Goal: Transaction & Acquisition: Purchase product/service

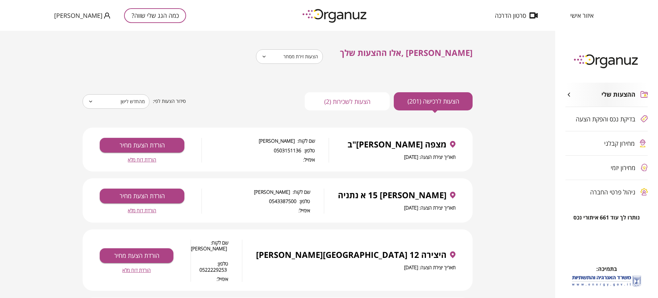
click at [124, 20] on button "כמה הגג שלי שווה?" at bounding box center [155, 15] width 62 height 15
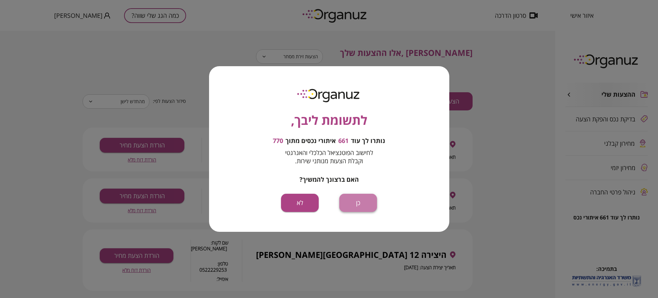
click at [355, 206] on button "כן" at bounding box center [358, 203] width 38 height 18
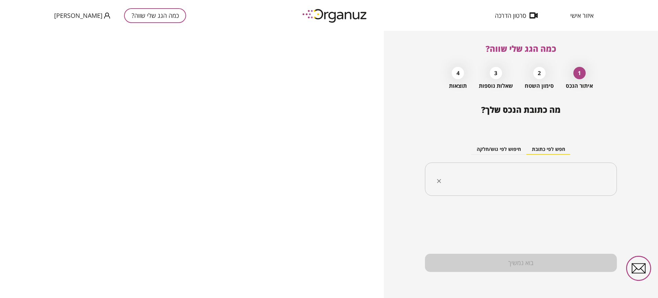
click at [562, 164] on div "​" at bounding box center [521, 180] width 192 height 34
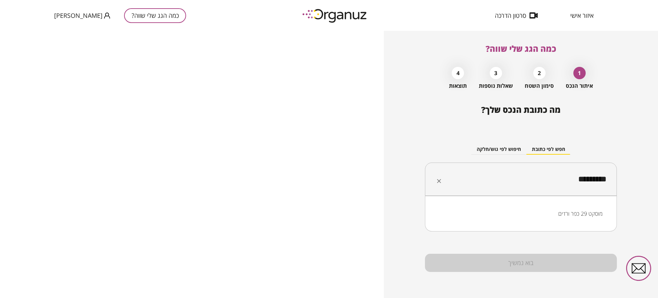
click at [569, 216] on li "מוסקט 29 כפר ורדים" at bounding box center [521, 213] width 174 height 12
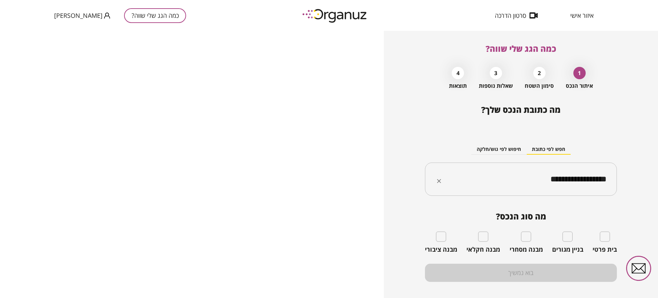
type input "**********"
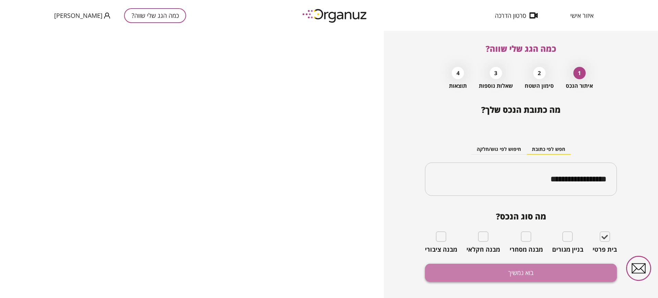
click at [503, 267] on button "בוא נמשיך" at bounding box center [521, 273] width 192 height 18
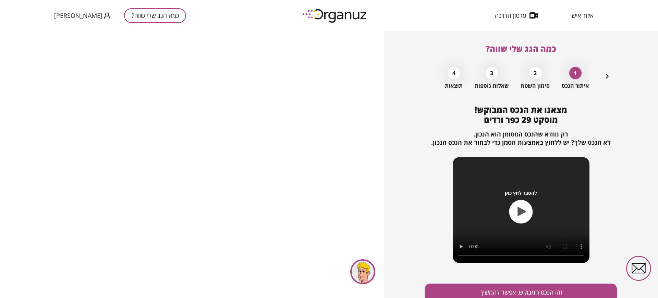
scroll to position [30, 0]
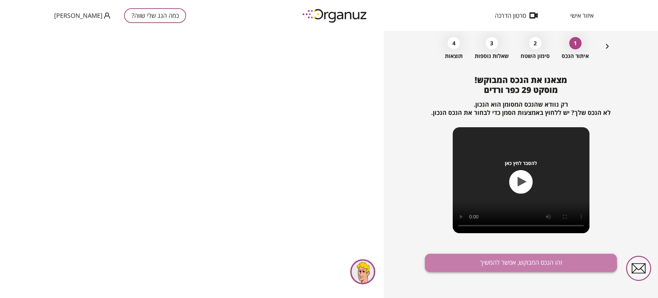
click at [465, 258] on button "זהו הנכס המבוקש, אפשר להמשיך" at bounding box center [521, 263] width 192 height 18
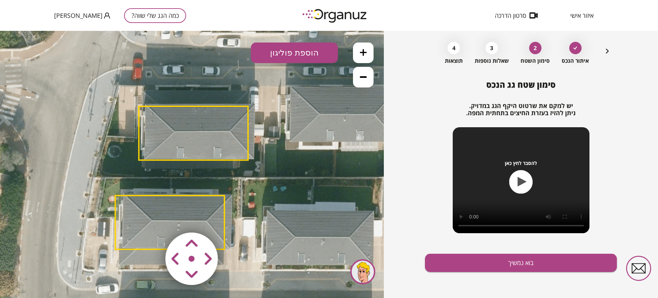
drag, startPoint x: 259, startPoint y: 172, endPoint x: 248, endPoint y: 186, distance: 17.4
click at [248, 186] on icon at bounding box center [181, 176] width 447 height 447
click at [222, 194] on icon at bounding box center [181, 176] width 447 height 447
click at [248, 140] on polygon at bounding box center [193, 134] width 109 height 54
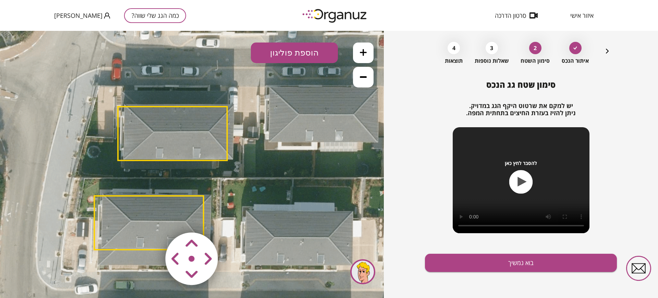
drag, startPoint x: 248, startPoint y: 140, endPoint x: 234, endPoint y: 140, distance: 13.7
click at [227, 140] on polygon at bounding box center [172, 134] width 109 height 54
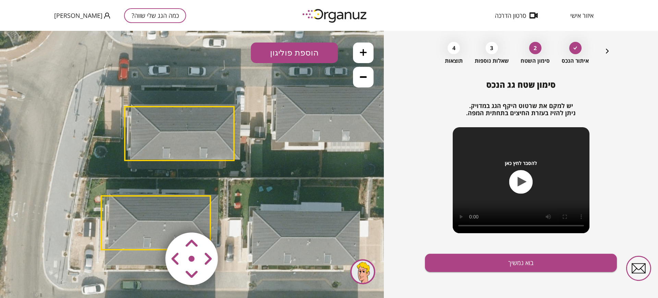
click at [125, 134] on polygon at bounding box center [179, 134] width 109 height 54
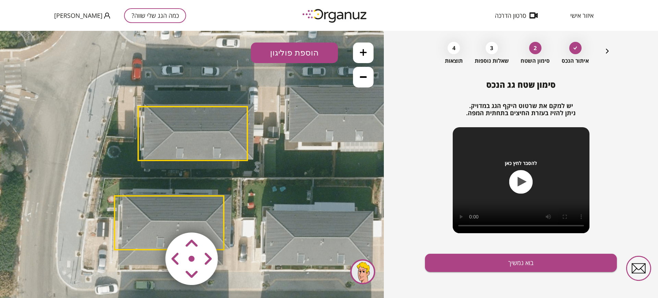
drag, startPoint x: 125, startPoint y: 134, endPoint x: 140, endPoint y: 134, distance: 15.1
click at [140, 134] on polygon at bounding box center [192, 134] width 109 height 54
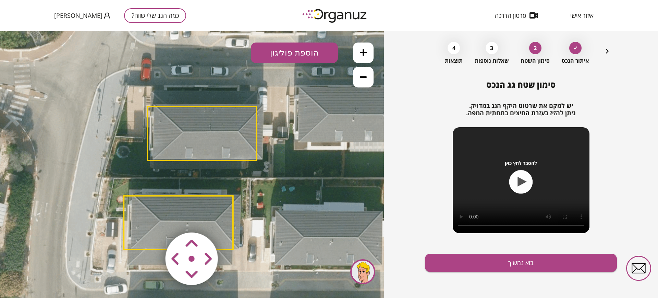
drag, startPoint x: 213, startPoint y: 138, endPoint x: 224, endPoint y: 138, distance: 10.3
click at [224, 138] on polygon at bounding box center [201, 134] width 109 height 54
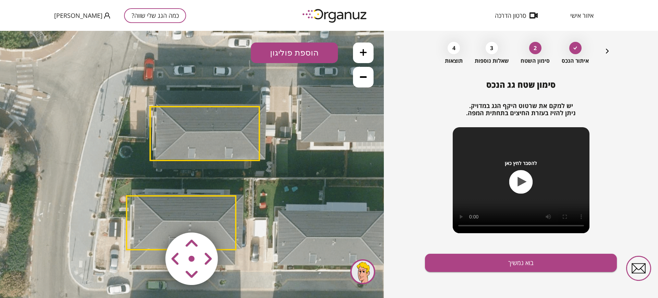
click at [221, 107] on polygon at bounding box center [204, 134] width 109 height 54
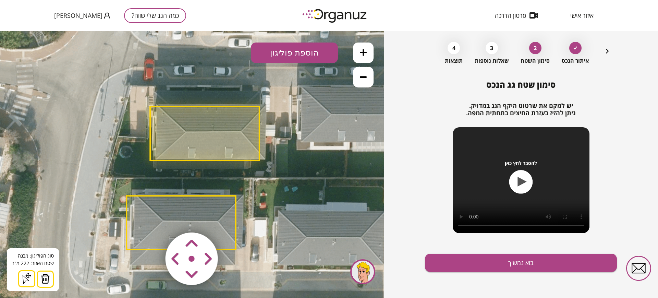
click at [221, 107] on polygon at bounding box center [204, 134] width 109 height 54
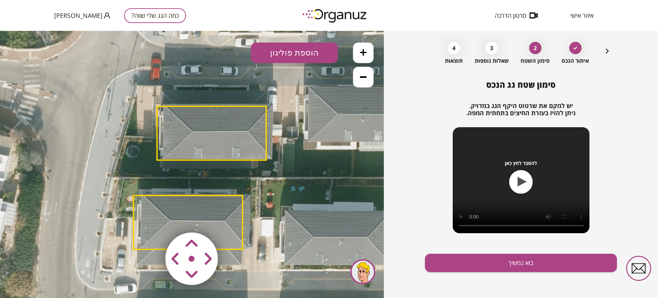
drag, startPoint x: 259, startPoint y: 125, endPoint x: 266, endPoint y: 125, distance: 6.9
click at [266, 125] on polygon at bounding box center [211, 133] width 109 height 54
click at [360, 273] on div at bounding box center [362, 271] width 25 height 25
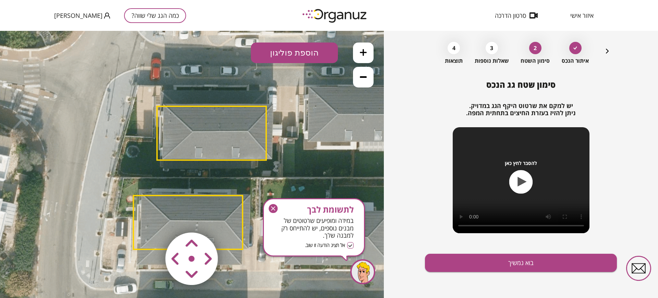
click at [234, 120] on polygon at bounding box center [211, 133] width 109 height 54
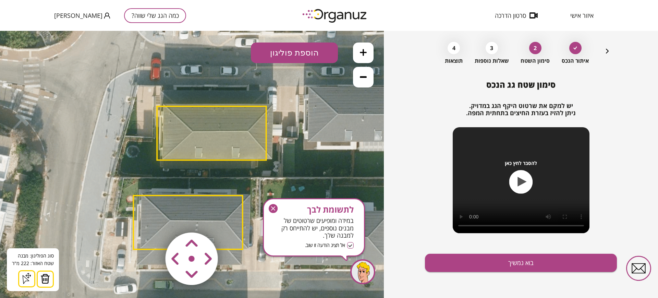
click at [152, 229] on img at bounding box center [192, 259] width 82 height 82
click at [42, 273] on button at bounding box center [45, 279] width 17 height 17
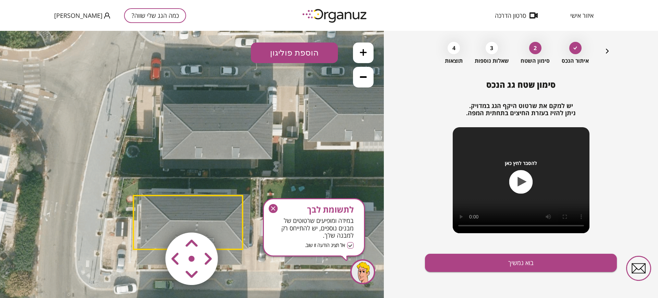
drag, startPoint x: 179, startPoint y: 223, endPoint x: 194, endPoint y: 188, distance: 38.2
click at [193, 189] on div ".st0 { fill: #FFFFFF; } 0" at bounding box center [192, 164] width 384 height 267
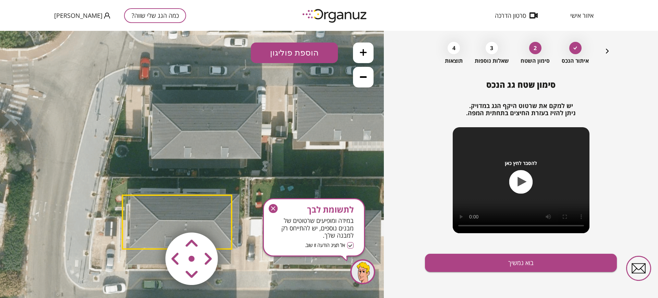
drag, startPoint x: 189, startPoint y: 206, endPoint x: 178, endPoint y: 205, distance: 11.0
click at [178, 205] on polygon at bounding box center [176, 222] width 109 height 54
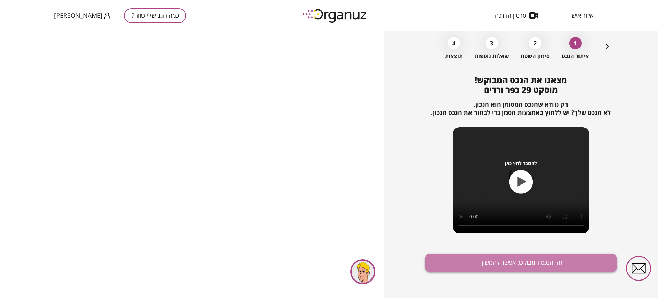
click at [512, 260] on button "זהו הנכס המבוקש, אפשר להמשיך" at bounding box center [521, 263] width 192 height 18
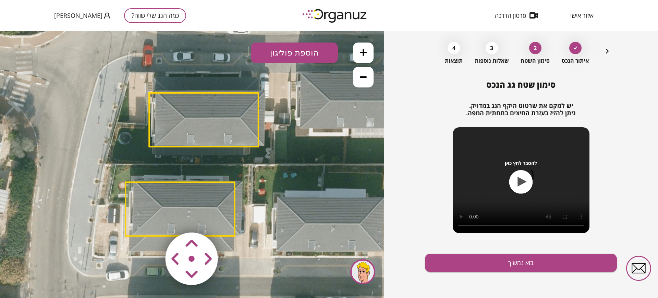
click at [218, 193] on polygon at bounding box center [180, 209] width 109 height 54
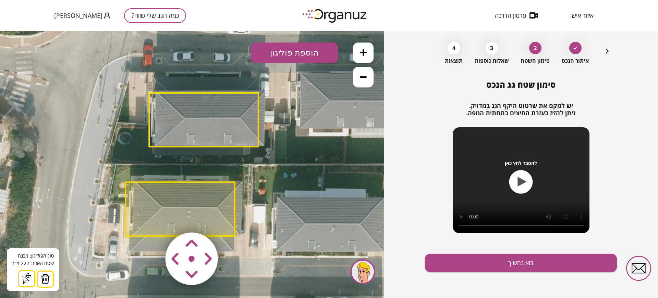
click at [43, 277] on img at bounding box center [45, 279] width 10 height 10
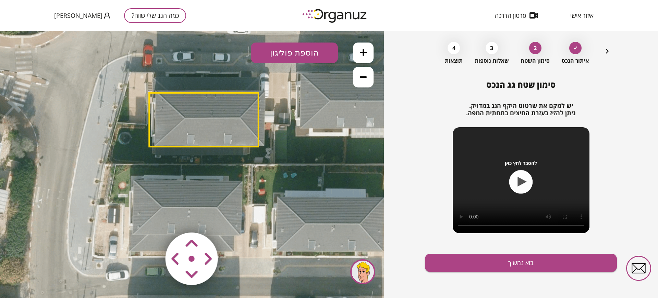
click at [197, 133] on polygon at bounding box center [203, 120] width 109 height 54
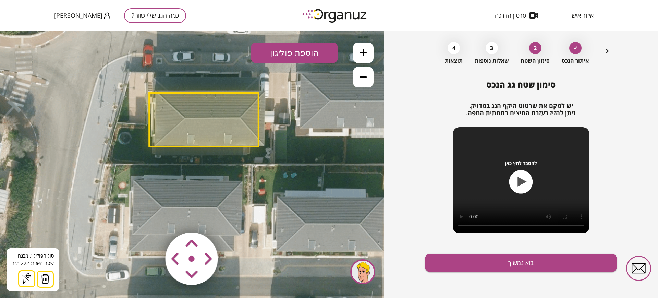
click at [25, 277] on icon at bounding box center [26, 278] width 11 height 11
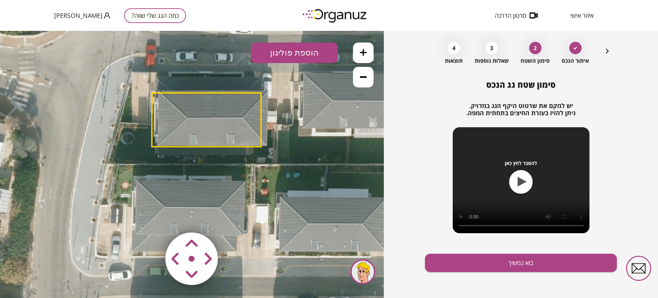
click at [222, 138] on polygon at bounding box center [206, 120] width 109 height 54
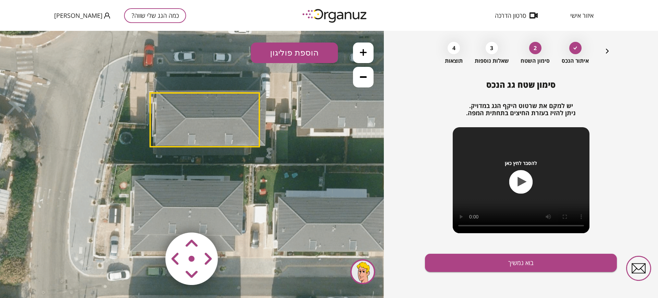
click at [222, 138] on polygon at bounding box center [204, 120] width 109 height 54
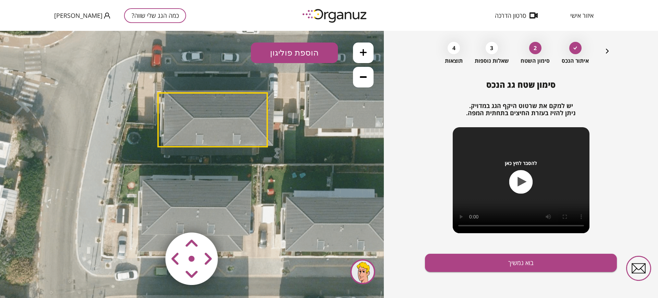
drag, startPoint x: 223, startPoint y: 140, endPoint x: 230, endPoint y: 140, distance: 7.9
click at [230, 140] on polygon at bounding box center [212, 120] width 109 height 54
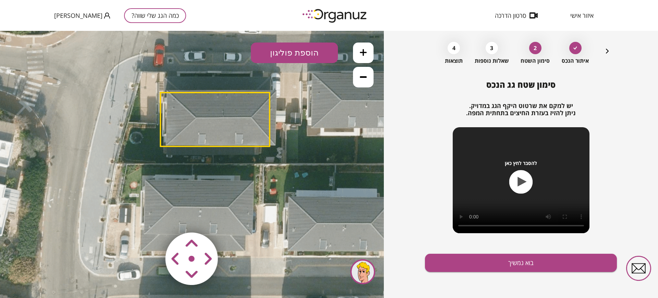
click at [270, 127] on polygon at bounding box center [214, 120] width 109 height 54
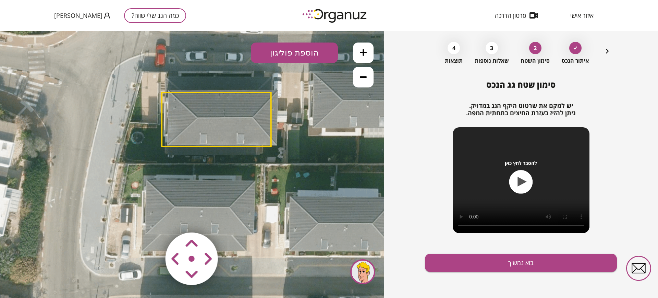
click at [199, 124] on polygon at bounding box center [216, 120] width 109 height 54
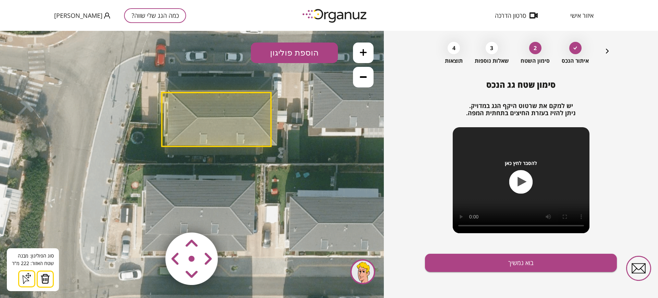
click at [29, 271] on button at bounding box center [26, 278] width 17 height 17
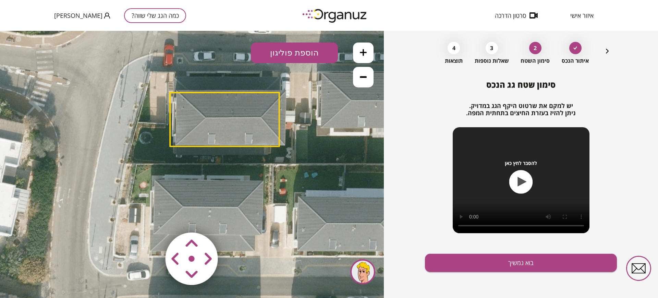
drag, startPoint x: 161, startPoint y: 132, endPoint x: 169, endPoint y: 132, distance: 7.5
click at [169, 132] on icon at bounding box center [212, 162] width 447 height 447
drag, startPoint x: 186, startPoint y: 254, endPoint x: 170, endPoint y: 247, distance: 17.5
click at [151, 218] on area at bounding box center [151, 218] width 0 height 0
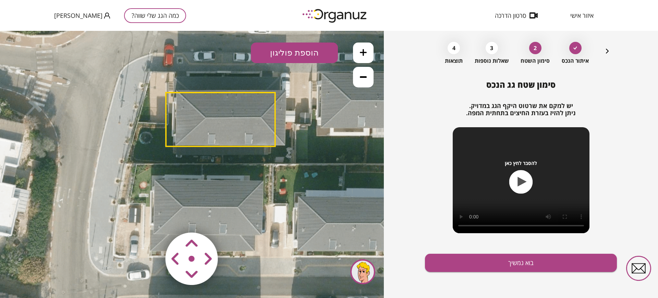
click at [151, 218] on area at bounding box center [151, 218] width 0 height 0
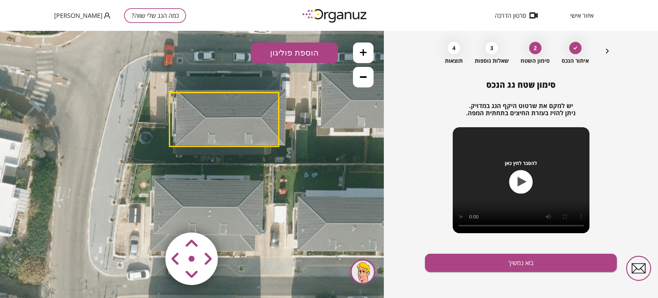
click at [151, 218] on area at bounding box center [151, 218] width 0 height 0
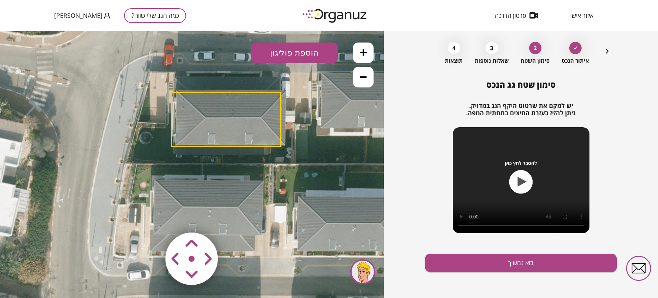
click at [151, 218] on area at bounding box center [151, 218] width 0 height 0
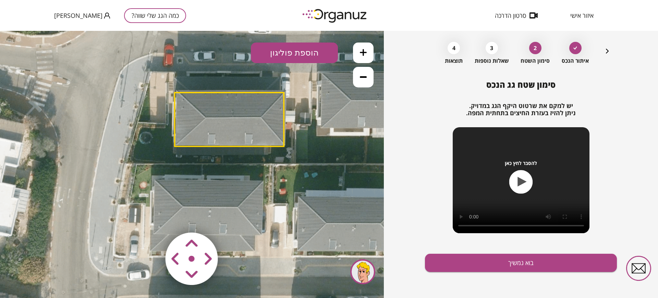
click at [151, 218] on area at bounding box center [151, 218] width 0 height 0
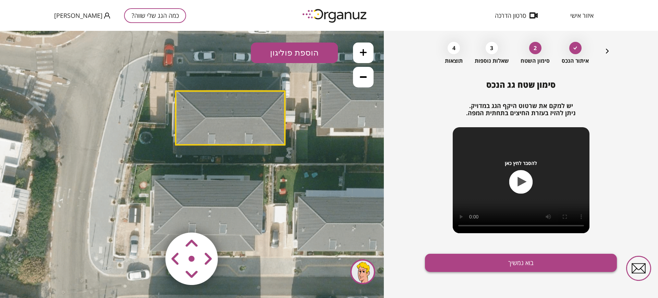
click at [491, 261] on button "בוא נמשיך" at bounding box center [521, 263] width 192 height 18
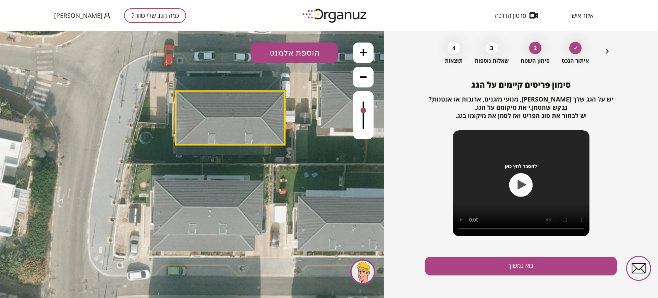
drag, startPoint x: 364, startPoint y: 102, endPoint x: 362, endPoint y: 111, distance: 9.8
click at [362, 111] on div at bounding box center [363, 110] width 5 height 5
drag, startPoint x: 362, startPoint y: 111, endPoint x: 362, endPoint y: 122, distance: 11.3
click at [362, 122] on div at bounding box center [363, 121] width 5 height 5
click at [443, 260] on button "בוא נמשיך" at bounding box center [521, 266] width 192 height 18
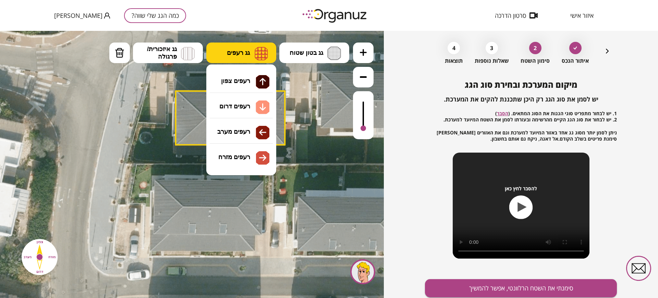
click at [246, 56] on span "גג רעפים" at bounding box center [238, 53] width 23 height 8
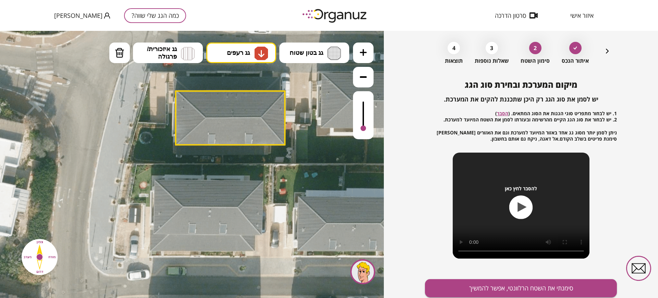
click at [240, 103] on div ".st0 { fill: #FFFFFF; } 0" at bounding box center [192, 164] width 384 height 267
click at [217, 120] on div at bounding box center [220, 120] width 6 height 6
click at [220, 120] on div at bounding box center [220, 120] width 6 height 6
click at [238, 57] on button "גג רעפים" at bounding box center [241, 53] width 70 height 21
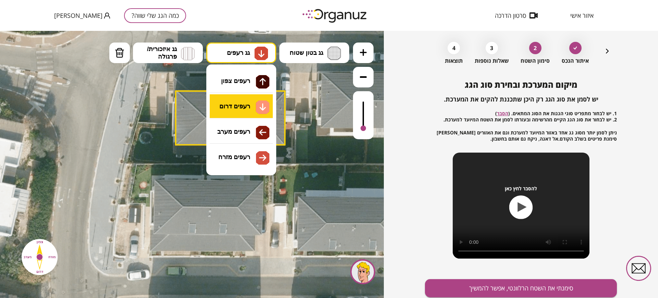
click at [239, 103] on div ".st0 { fill: #FFFFFF; } 0" at bounding box center [192, 164] width 384 height 267
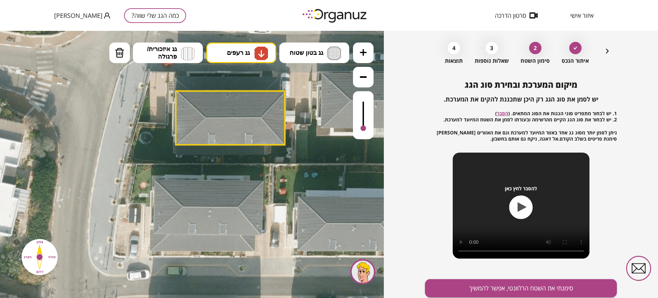
click at [214, 122] on div at bounding box center [215, 125] width 6 height 6
click at [219, 126] on div at bounding box center [220, 125] width 6 height 6
click at [209, 124] on div at bounding box center [209, 125] width 6 height 6
click at [208, 125] on div at bounding box center [209, 125] width 6 height 6
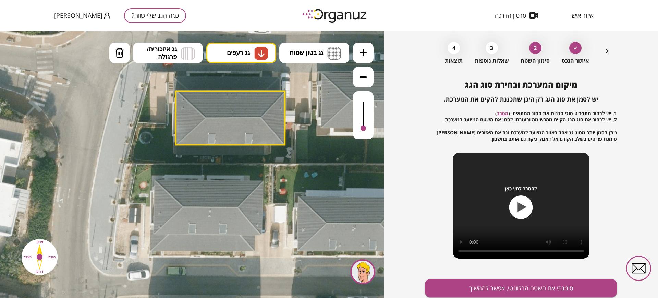
click at [208, 125] on div at bounding box center [209, 125] width 6 height 6
click at [226, 139] on div at bounding box center [225, 140] width 6 height 6
click at [248, 115] on div at bounding box center [251, 114] width 6 height 6
click at [223, 122] on div at bounding box center [225, 125] width 6 height 6
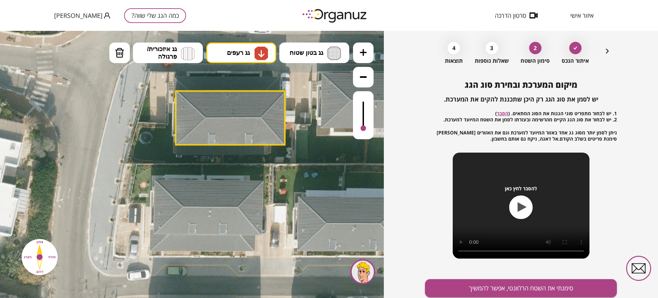
click at [223, 122] on div at bounding box center [225, 125] width 6 height 6
click at [360, 52] on icon at bounding box center [363, 52] width 7 height 7
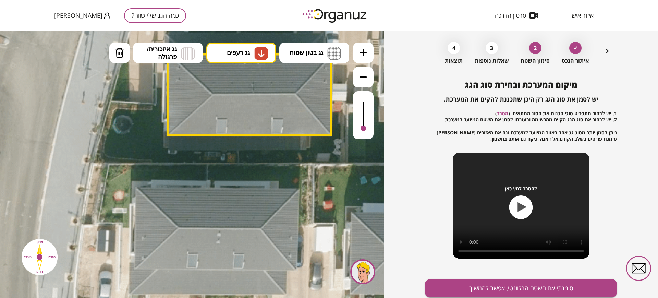
drag, startPoint x: 248, startPoint y: 94, endPoint x: 247, endPoint y: 124, distance: 30.5
click at [361, 51] on icon at bounding box center [363, 52] width 7 height 7
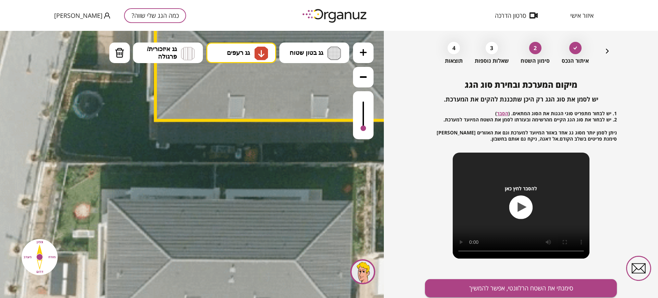
click at [361, 80] on icon at bounding box center [363, 76] width 7 height 7
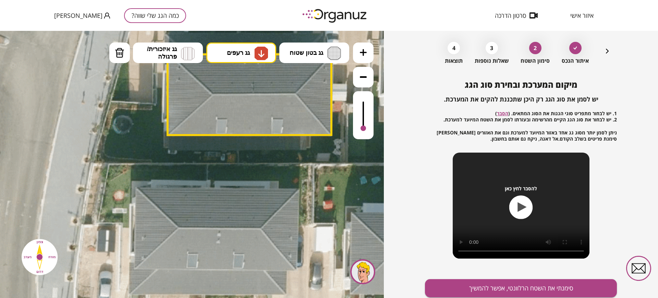
click at [361, 80] on icon at bounding box center [363, 76] width 7 height 7
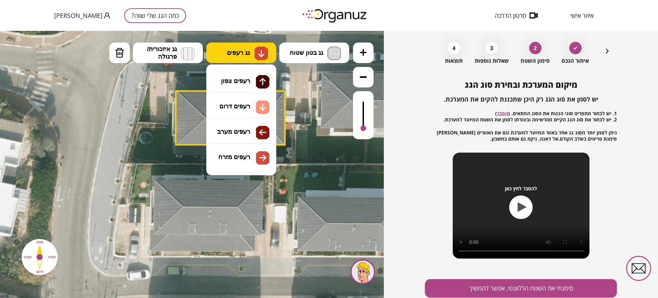
click at [258, 52] on img at bounding box center [261, 53] width 7 height 8
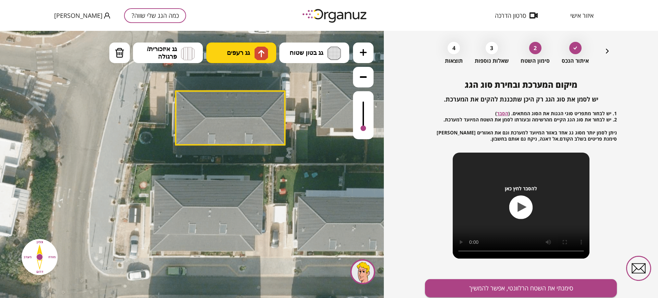
click at [227, 77] on div ".st0 { fill: #FFFFFF; } 0" at bounding box center [192, 164] width 384 height 267
click at [204, 96] on div at bounding box center [204, 99] width 6 height 6
click at [181, 95] on div at bounding box center [184, 94] width 6 height 6
click at [249, 50] on span "גג רעפים" at bounding box center [238, 53] width 23 height 8
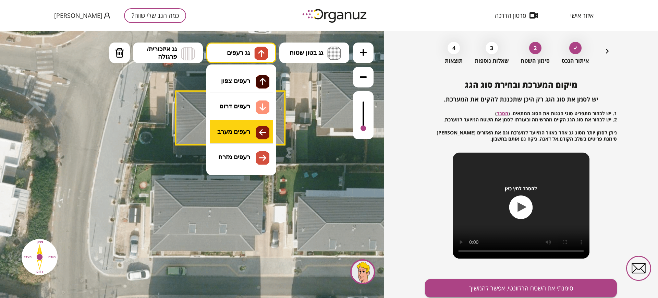
click at [231, 125] on div ".st0 { fill: #FFFFFF; } 0" at bounding box center [192, 164] width 384 height 267
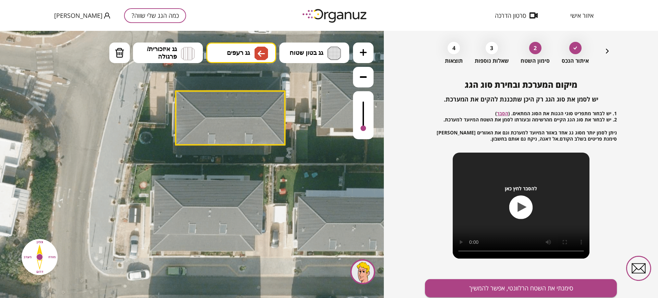
click at [185, 118] on div at bounding box center [184, 120] width 6 height 6
click at [224, 54] on button "גג רעפים" at bounding box center [241, 53] width 70 height 21
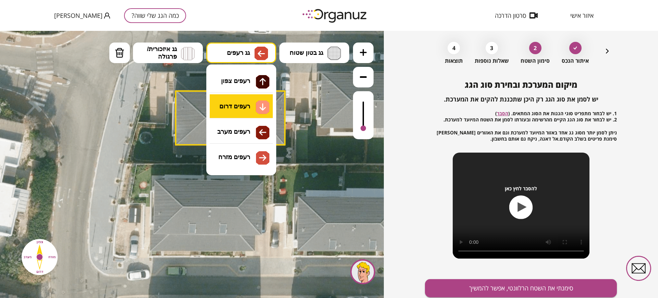
click at [226, 109] on div ".st0 { fill: #FFFFFF; } 0" at bounding box center [192, 164] width 384 height 267
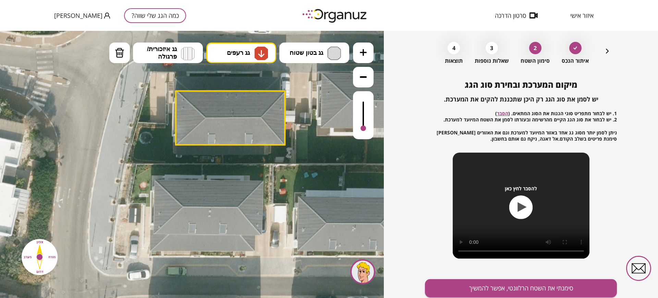
click at [207, 125] on div at bounding box center [209, 125] width 6 height 6
click at [209, 125] on div at bounding box center [209, 125] width 6 height 6
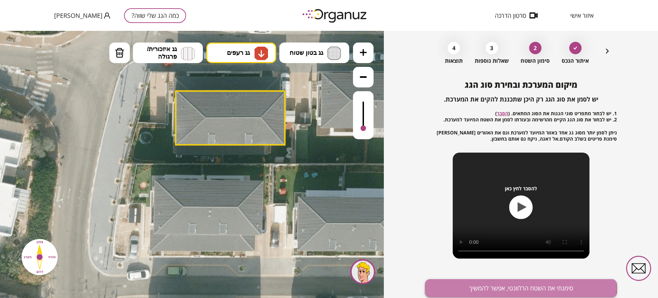
click at [462, 286] on button "סימנתי את השטח הרלוונטי, אפשר להמשיך" at bounding box center [521, 288] width 192 height 18
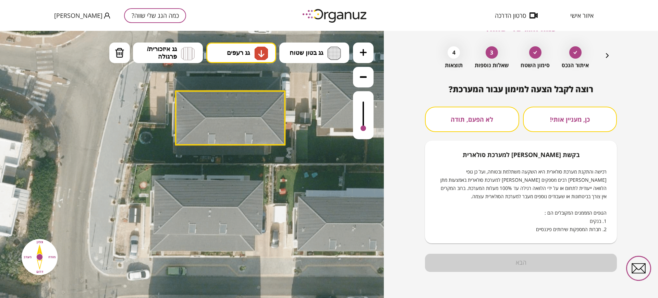
scroll to position [21, 0]
click at [485, 123] on button "לא הפעם, תודה" at bounding box center [472, 119] width 94 height 25
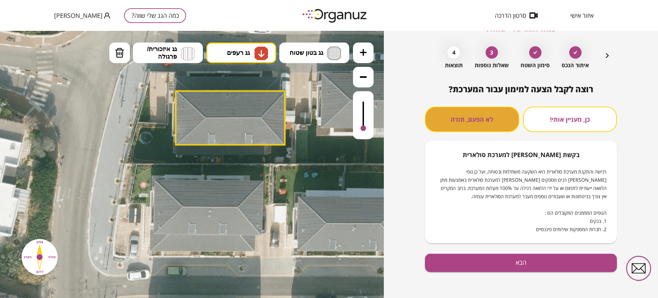
click at [445, 116] on button "לא הפעם, תודה" at bounding box center [472, 119] width 94 height 25
click at [235, 109] on div at bounding box center [192, 164] width 384 height 267
click at [210, 112] on div at bounding box center [192, 164] width 384 height 267
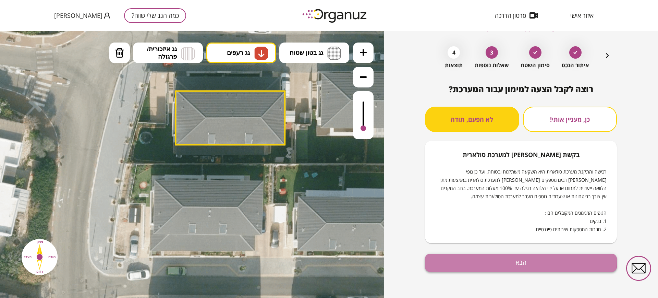
click at [480, 260] on button "הבא" at bounding box center [521, 263] width 192 height 18
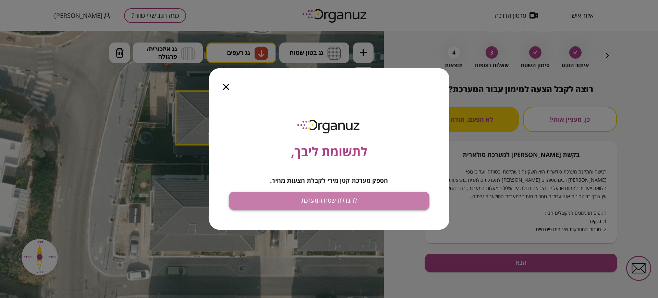
click at [291, 198] on button "להגדלת שטח המערכת" at bounding box center [329, 201] width 201 height 18
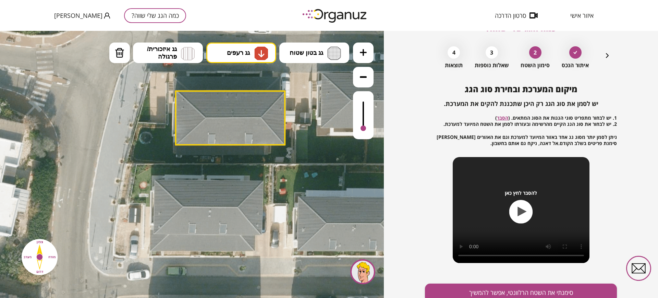
click at [252, 122] on div at bounding box center [251, 125] width 6 height 6
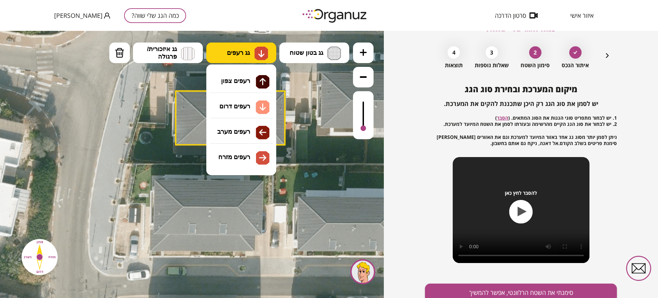
click at [260, 57] on img at bounding box center [261, 53] width 7 height 8
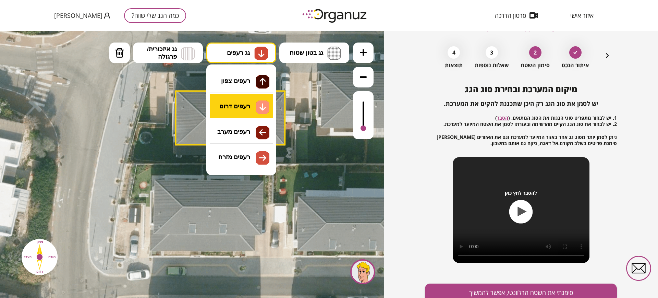
click at [236, 112] on div ".st0 { fill: #FFFFFF; } 0" at bounding box center [192, 164] width 384 height 267
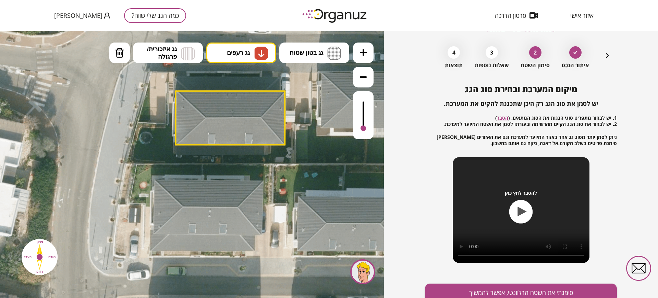
click at [220, 119] on div at bounding box center [220, 120] width 6 height 6
click at [220, 127] on div at bounding box center [220, 130] width 6 height 6
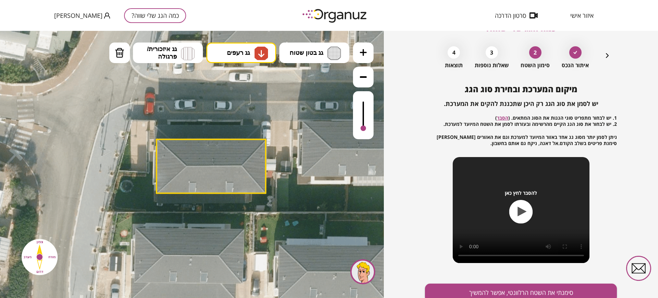
drag, startPoint x: 352, startPoint y: 170, endPoint x: 333, endPoint y: 218, distance: 52.0
click at [333, 218] on icon at bounding box center [193, 210] width 447 height 447
click at [239, 53] on span "גג רעפים" at bounding box center [238, 53] width 23 height 8
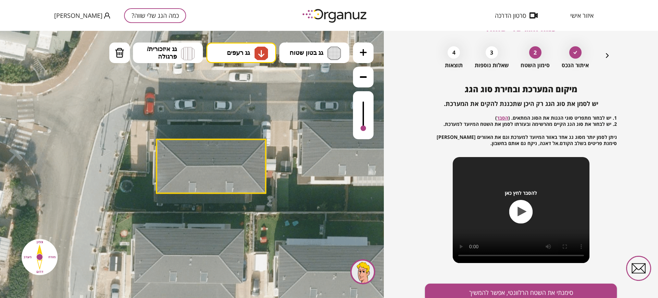
click at [243, 109] on div ".st0 { fill: #FFFFFF; } 0" at bounding box center [192, 164] width 384 height 267
click at [205, 171] on div at bounding box center [206, 173] width 6 height 6
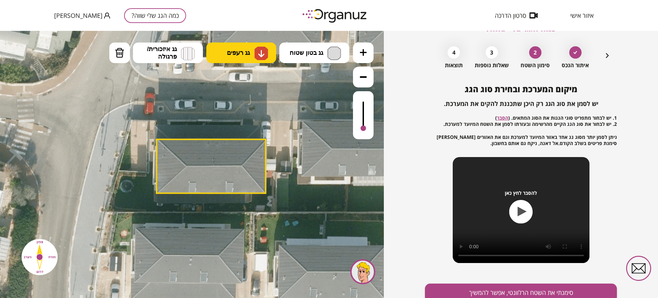
click at [259, 55] on img at bounding box center [261, 53] width 7 height 8
click at [237, 107] on div ".st0 { fill: #FFFFFF; } 0" at bounding box center [192, 164] width 384 height 267
click at [203, 167] on div at bounding box center [206, 168] width 6 height 6
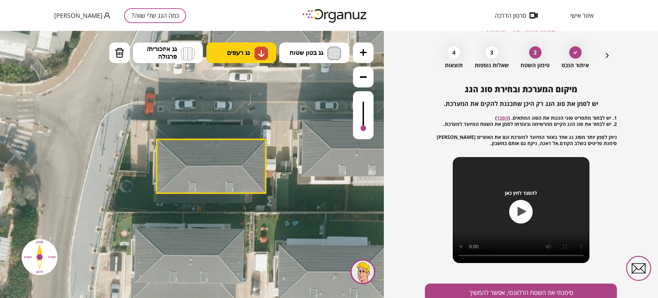
click at [513, 207] on icon "button" at bounding box center [522, 212] width 24 height 24
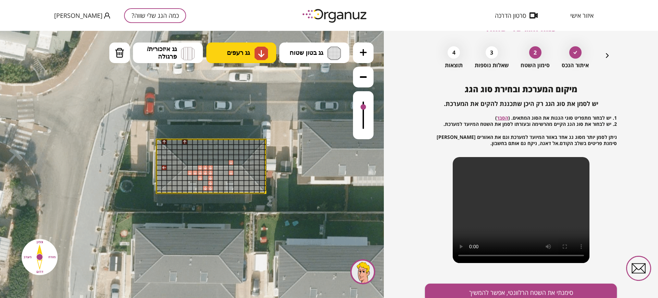
drag, startPoint x: 363, startPoint y: 126, endPoint x: 361, endPoint y: 108, distance: 18.3
click at [361, 108] on div at bounding box center [363, 106] width 5 height 5
click at [207, 176] on div at bounding box center [206, 178] width 6 height 6
click at [205, 181] on div at bounding box center [206, 183] width 6 height 6
click at [201, 187] on div at bounding box center [201, 189] width 6 height 6
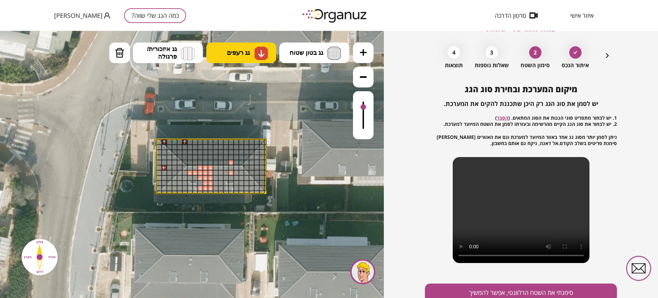
click at [201, 181] on div at bounding box center [201, 183] width 6 height 6
click at [194, 187] on div at bounding box center [195, 189] width 6 height 6
click at [195, 181] on div at bounding box center [195, 183] width 6 height 6
click at [195, 175] on div at bounding box center [195, 178] width 6 height 6
click at [195, 166] on div at bounding box center [195, 168] width 6 height 6
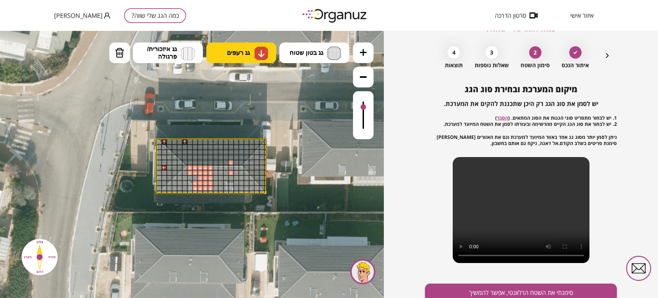
click at [189, 168] on div at bounding box center [190, 168] width 6 height 6
click at [193, 186] on div at bounding box center [195, 189] width 6 height 6
click at [194, 186] on div at bounding box center [195, 189] width 6 height 6
click at [194, 183] on div at bounding box center [195, 183] width 6 height 6
click at [194, 180] on div at bounding box center [195, 183] width 6 height 6
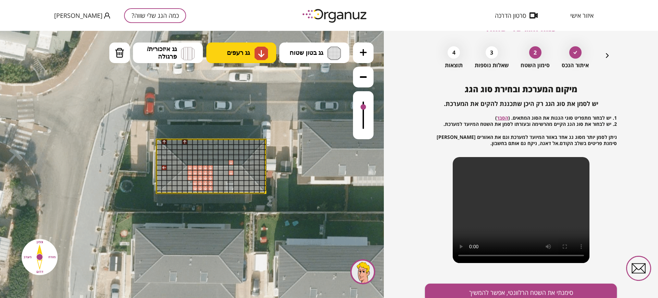
click at [190, 177] on div at bounding box center [190, 178] width 6 height 6
click at [187, 177] on div at bounding box center [185, 178] width 6 height 6
click at [185, 170] on div at bounding box center [185, 173] width 6 height 6
click at [185, 172] on div at bounding box center [185, 173] width 6 height 6
click at [181, 178] on div at bounding box center [180, 178] width 6 height 6
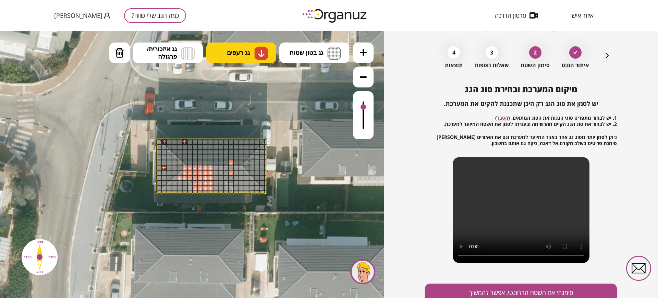
click at [175, 183] on div at bounding box center [175, 183] width 6 height 6
click at [170, 186] on div at bounding box center [170, 189] width 6 height 6
click at [173, 187] on div at bounding box center [175, 189] width 6 height 6
click at [179, 187] on div at bounding box center [180, 189] width 6 height 6
click at [179, 183] on div at bounding box center [180, 183] width 6 height 6
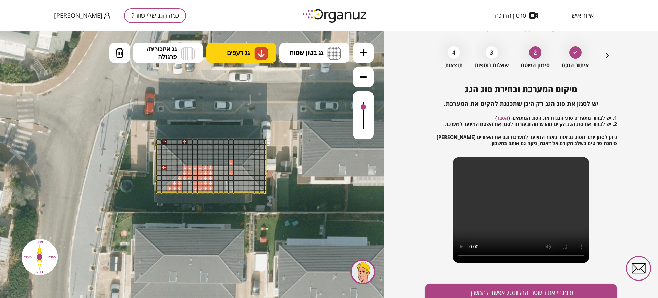
click at [185, 183] on div at bounding box center [185, 183] width 6 height 6
click at [184, 187] on div at bounding box center [185, 189] width 6 height 6
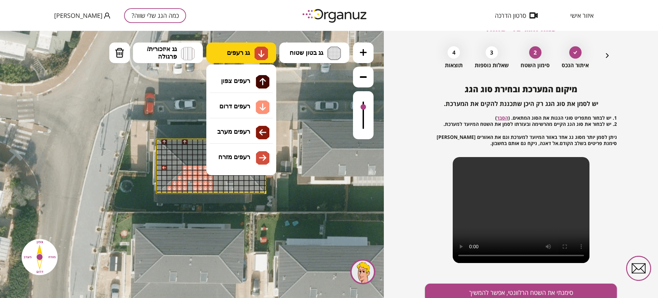
click at [229, 53] on span "גג רעפים" at bounding box center [238, 53] width 23 height 8
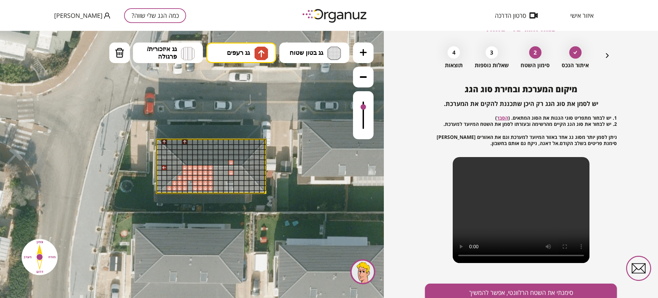
click at [231, 85] on div ".st0 { fill: #FFFFFF; } 0" at bounding box center [192, 164] width 384 height 267
click at [210, 160] on div at bounding box center [211, 163] width 6 height 6
click at [208, 155] on div at bounding box center [211, 158] width 6 height 6
drag, startPoint x: 209, startPoint y: 152, endPoint x: 209, endPoint y: 148, distance: 4.5
click at [209, 152] on div at bounding box center [211, 153] width 6 height 6
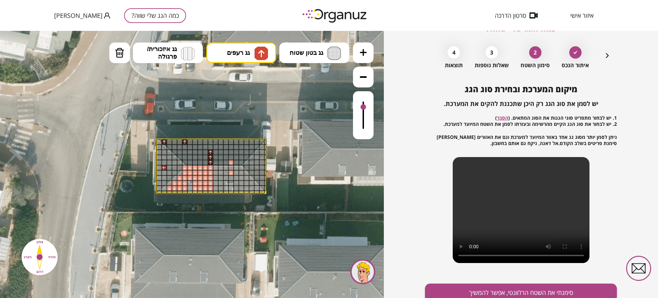
click at [209, 147] on div at bounding box center [211, 147] width 6 height 6
click at [211, 143] on div at bounding box center [211, 142] width 6 height 6
click at [205, 142] on div at bounding box center [206, 142] width 6 height 6
click at [199, 142] on div at bounding box center [201, 142] width 6 height 6
click at [192, 141] on div at bounding box center [195, 142] width 6 height 6
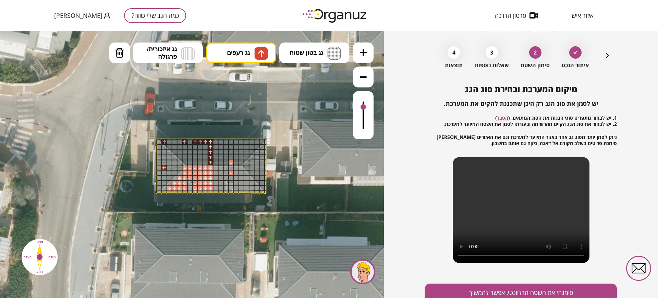
click at [191, 141] on div at bounding box center [190, 142] width 6 height 6
click at [180, 140] on div at bounding box center [180, 142] width 6 height 6
click at [172, 140] on div at bounding box center [175, 142] width 6 height 6
click at [171, 141] on div at bounding box center [170, 142] width 6 height 6
click at [205, 160] on div at bounding box center [206, 163] width 6 height 6
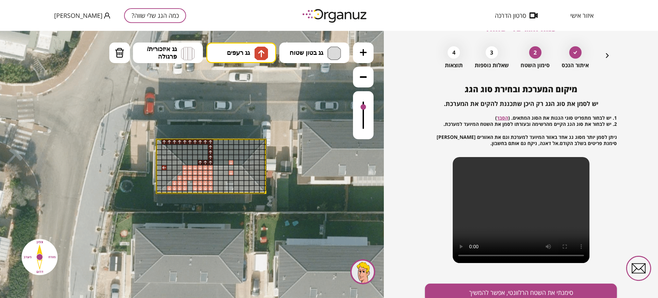
click at [200, 160] on div at bounding box center [201, 163] width 6 height 6
click at [196, 160] on div at bounding box center [195, 163] width 6 height 6
click at [189, 160] on div at bounding box center [190, 163] width 6 height 6
click at [205, 156] on div at bounding box center [206, 158] width 6 height 6
click at [204, 152] on div at bounding box center [206, 153] width 6 height 6
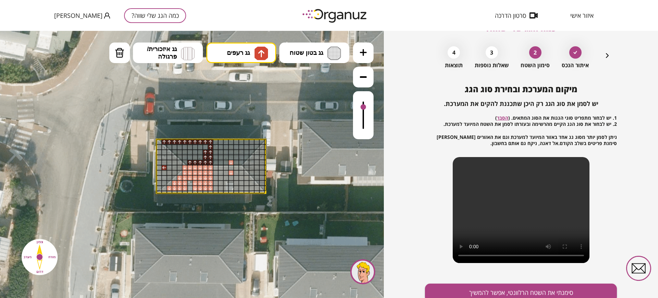
click at [204, 145] on div at bounding box center [206, 147] width 6 height 6
click at [200, 156] on div at bounding box center [201, 158] width 6 height 6
click at [199, 151] on div at bounding box center [201, 153] width 6 height 6
click at [199, 145] on div at bounding box center [201, 147] width 6 height 6
click at [196, 157] on div at bounding box center [195, 158] width 6 height 6
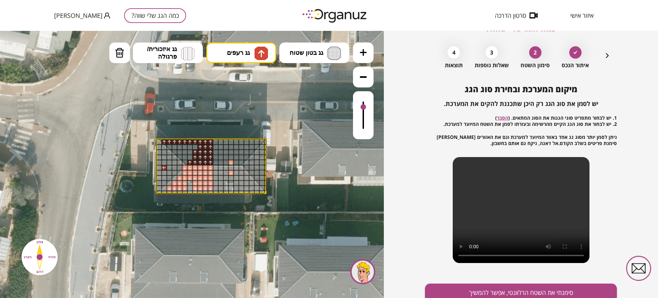
click at [196, 151] on div at bounding box center [195, 153] width 6 height 6
click at [196, 147] on div at bounding box center [195, 147] width 6 height 6
click at [191, 156] on div at bounding box center [190, 158] width 6 height 6
click at [191, 152] on div at bounding box center [190, 153] width 6 height 6
click at [190, 147] on div at bounding box center [190, 147] width 6 height 6
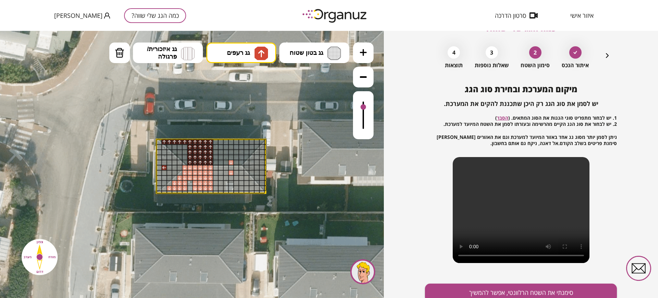
click at [187, 157] on div at bounding box center [190, 158] width 6 height 6
click at [185, 157] on div at bounding box center [185, 158] width 6 height 6
click at [185, 151] on div at bounding box center [185, 153] width 6 height 6
click at [185, 146] on div at bounding box center [185, 147] width 6 height 6
click at [179, 152] on div at bounding box center [180, 153] width 6 height 6
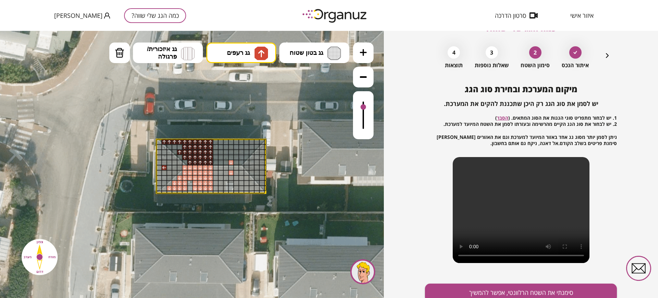
click at [179, 146] on div at bounding box center [180, 147] width 6 height 6
click at [175, 147] on div at bounding box center [175, 147] width 6 height 6
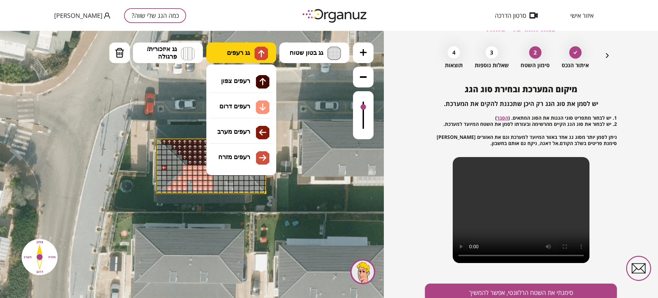
click at [217, 55] on button "גג רעפים" at bounding box center [241, 53] width 70 height 21
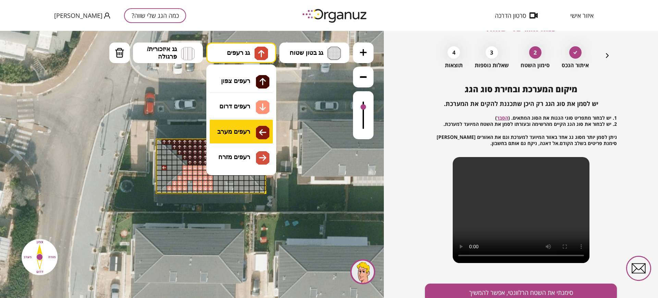
click at [223, 123] on div ".st0 { fill: #FFFFFF; } 0" at bounding box center [192, 164] width 384 height 267
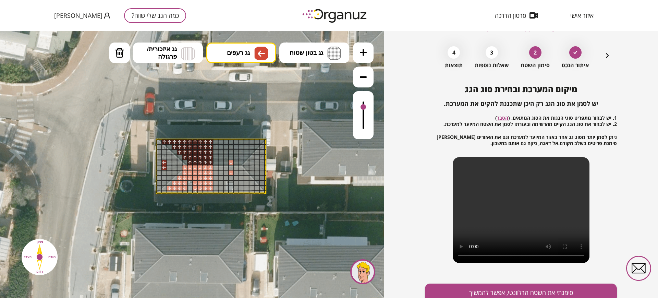
click at [164, 160] on div at bounding box center [165, 163] width 6 height 6
click at [163, 155] on div at bounding box center [165, 158] width 6 height 6
click at [158, 145] on div at bounding box center [159, 147] width 6 height 6
click at [159, 150] on div at bounding box center [159, 153] width 6 height 6
click at [159, 153] on div at bounding box center [159, 153] width 6 height 6
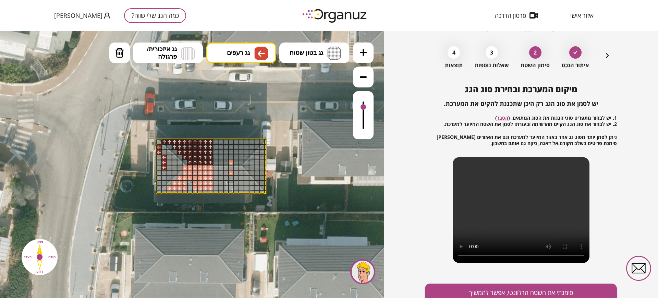
click at [159, 157] on div at bounding box center [159, 158] width 6 height 6
click at [159, 161] on div at bounding box center [159, 163] width 6 height 6
click at [159, 165] on div at bounding box center [159, 168] width 6 height 6
click at [160, 169] on div at bounding box center [159, 168] width 6 height 6
click at [160, 174] on div at bounding box center [159, 173] width 6 height 6
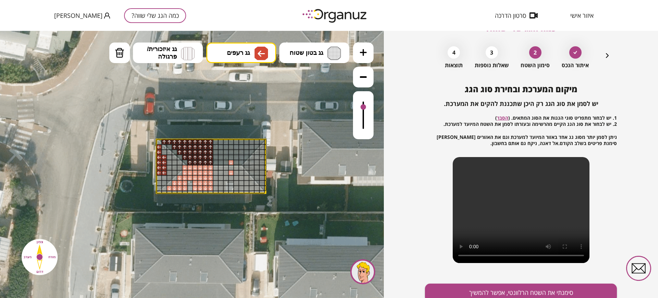
click at [163, 173] on div at bounding box center [165, 173] width 6 height 6
click at [159, 178] on div at bounding box center [159, 178] width 6 height 6
click at [164, 178] on div at bounding box center [165, 178] width 6 height 6
click at [163, 183] on div at bounding box center [165, 183] width 6 height 6
click at [160, 182] on div at bounding box center [159, 183] width 6 height 6
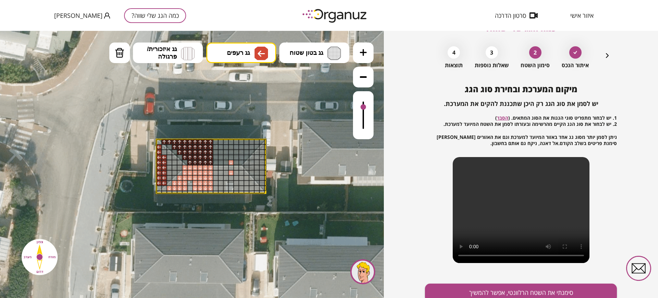
click at [167, 178] on div at bounding box center [170, 178] width 6 height 6
click at [167, 171] on div at bounding box center [170, 173] width 6 height 6
click at [168, 165] on div at bounding box center [170, 168] width 6 height 6
click at [168, 160] on div at bounding box center [170, 163] width 6 height 6
click at [170, 157] on div at bounding box center [170, 158] width 6 height 6
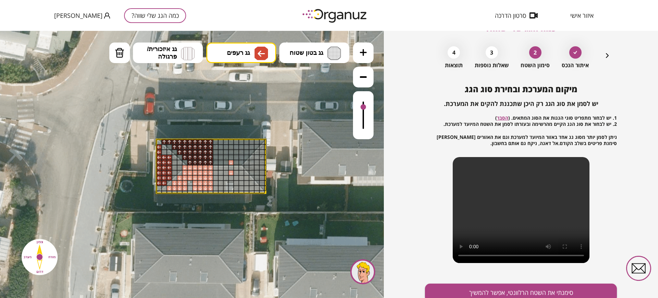
click at [163, 151] on div at bounding box center [165, 153] width 6 height 6
click at [172, 160] on div at bounding box center [175, 163] width 6 height 6
click at [174, 167] on div at bounding box center [175, 168] width 6 height 6
click at [175, 171] on div at bounding box center [175, 173] width 6 height 6
click at [180, 167] on div at bounding box center [180, 168] width 6 height 6
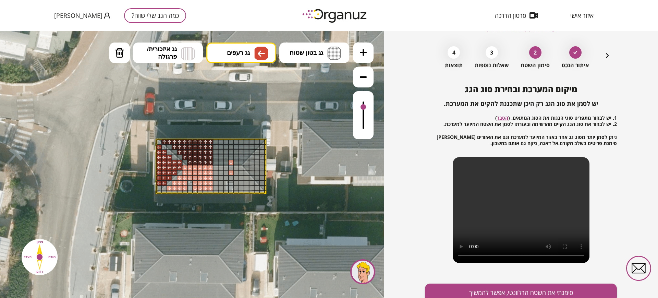
click at [178, 164] on div at bounding box center [180, 163] width 6 height 6
click at [174, 157] on div at bounding box center [175, 158] width 6 height 6
click at [169, 153] on div at bounding box center [170, 153] width 6 height 6
click at [159, 186] on div at bounding box center [159, 189] width 6 height 6
click at [230, 58] on button "גג רעפים" at bounding box center [241, 53] width 70 height 21
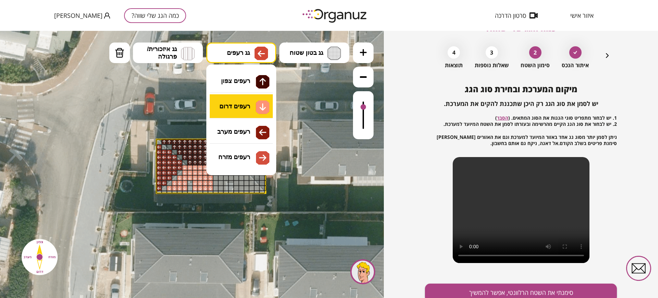
click at [242, 108] on div ".st0 { fill: #FFFFFF; } 0" at bounding box center [192, 164] width 384 height 267
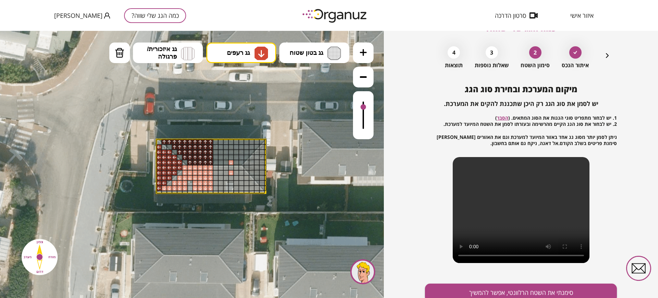
click at [166, 187] on div at bounding box center [165, 189] width 6 height 6
click at [173, 178] on div at bounding box center [175, 178] width 6 height 6
click at [180, 172] on div at bounding box center [180, 173] width 6 height 6
click at [190, 181] on div at bounding box center [190, 183] width 6 height 6
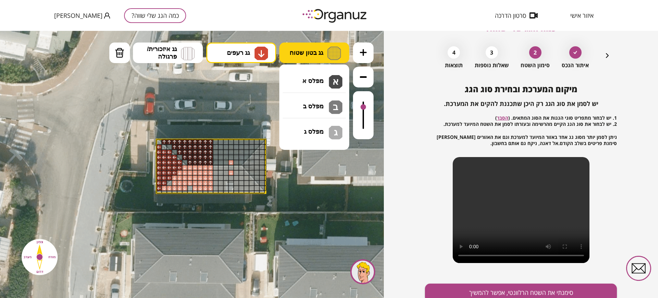
click at [305, 52] on span "גג בטון שטוח" at bounding box center [307, 53] width 34 height 8
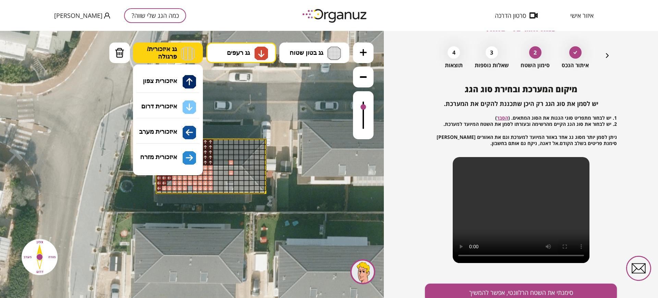
click at [158, 53] on span "גג איזכורית/ פרגולה" at bounding box center [162, 52] width 30 height 15
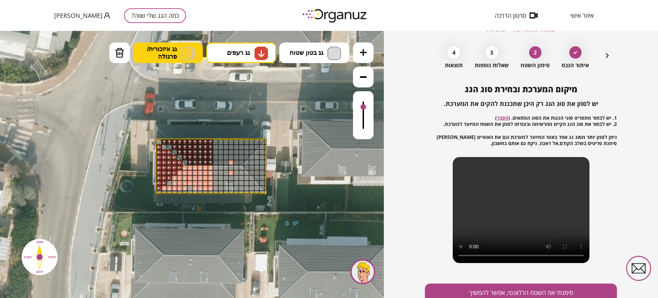
click at [158, 53] on span "גג איזכורית/ פרגולה" at bounding box center [162, 52] width 30 height 15
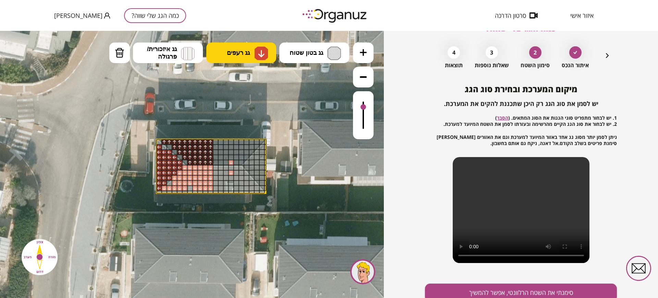
click at [218, 60] on button "גג רעפים" at bounding box center [241, 53] width 70 height 21
click at [185, 189] on div at bounding box center [185, 189] width 6 height 6
click at [195, 188] on div at bounding box center [195, 189] width 6 height 6
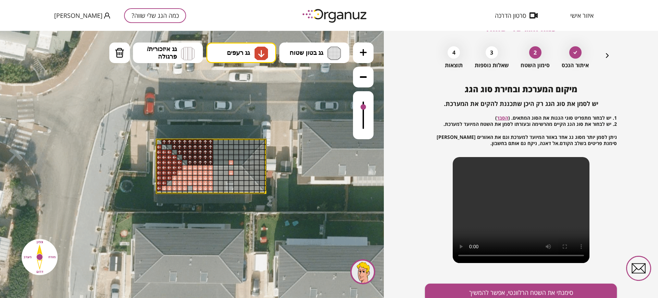
click at [195, 188] on div at bounding box center [195, 189] width 6 height 6
click at [194, 187] on div at bounding box center [195, 189] width 6 height 6
click at [219, 50] on button "גג רעפים" at bounding box center [241, 53] width 70 height 21
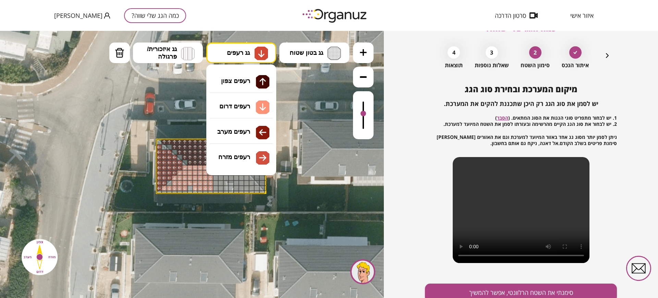
drag, startPoint x: 361, startPoint y: 105, endPoint x: 360, endPoint y: 118, distance: 13.1
click at [360, 118] on div at bounding box center [363, 115] width 21 height 48
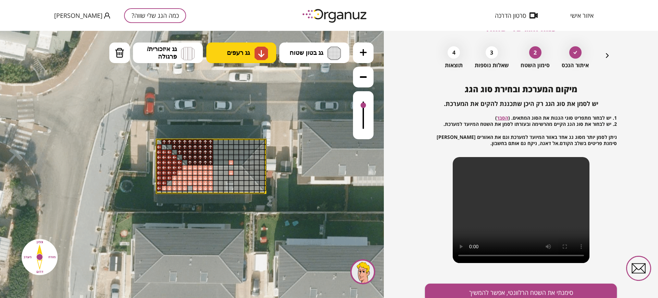
click at [256, 53] on img at bounding box center [261, 54] width 14 height 14
click at [230, 171] on div at bounding box center [231, 173] width 6 height 6
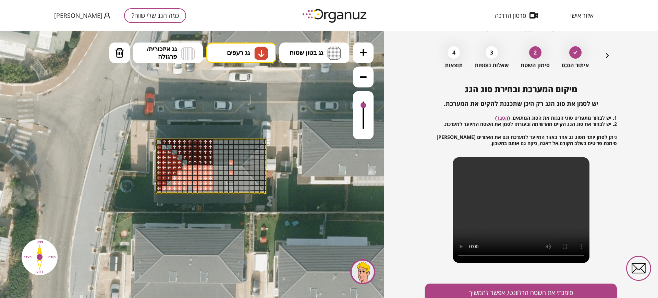
click at [230, 161] on div at bounding box center [231, 163] width 6 height 6
click at [297, 47] on button "גג בטון שטוח" at bounding box center [314, 53] width 70 height 21
click at [209, 136] on icon at bounding box center [193, 210] width 447 height 447
click at [222, 59] on button "גג רעפים" at bounding box center [241, 53] width 70 height 21
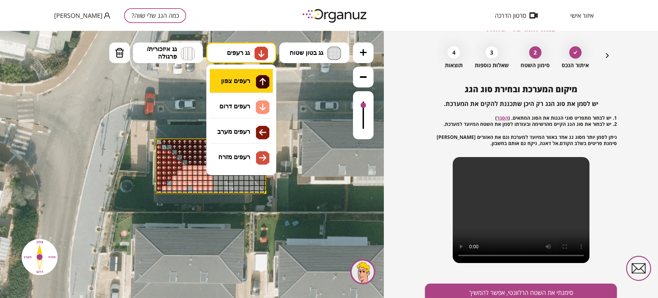
click at [227, 82] on div ".st0 { fill: #FFFFFF; } 0" at bounding box center [192, 164] width 384 height 267
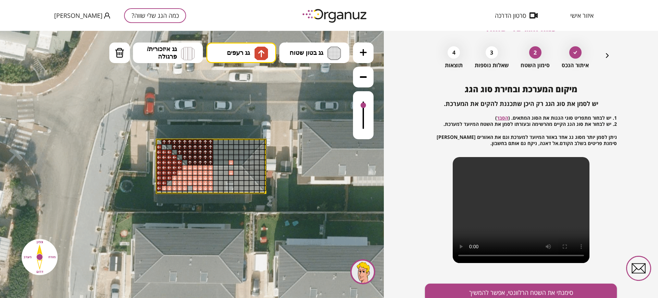
click at [212, 135] on icon at bounding box center [193, 210] width 447 height 447
click at [211, 134] on icon at bounding box center [193, 210] width 447 height 447
drag, startPoint x: 361, startPoint y: 102, endPoint x: 362, endPoint y: 110, distance: 8.7
click at [362, 110] on div at bounding box center [363, 115] width 21 height 48
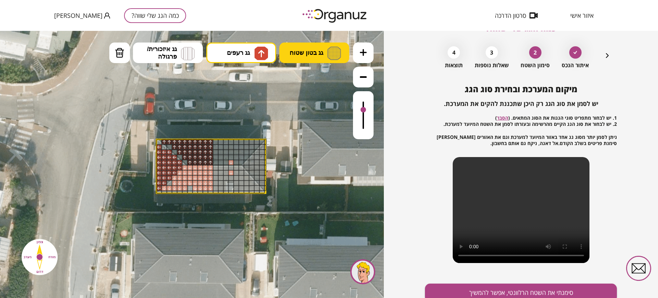
click at [290, 50] on span "גג בטון שטוח" at bounding box center [307, 53] width 34 height 8
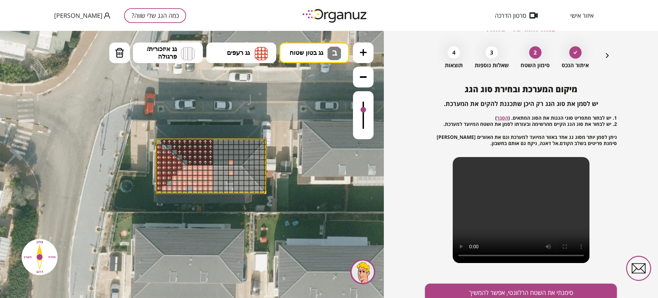
click at [298, 102] on div ".st0 { fill: #FFFFFF; } 0" at bounding box center [192, 164] width 384 height 267
click at [203, 129] on icon at bounding box center [193, 210] width 447 height 447
click at [205, 128] on icon at bounding box center [193, 210] width 447 height 447
click at [228, 60] on button "גג רעפים" at bounding box center [241, 53] width 70 height 21
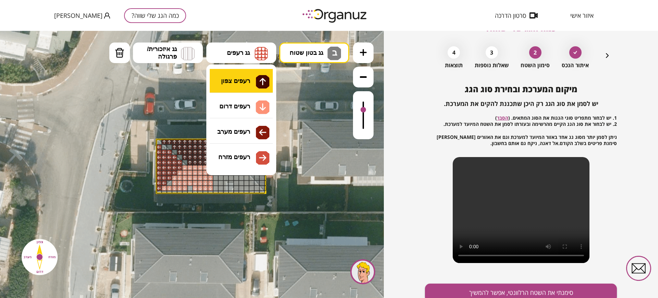
click at [234, 84] on div ".st0 { fill: #FFFFFF; } 0" at bounding box center [192, 164] width 384 height 267
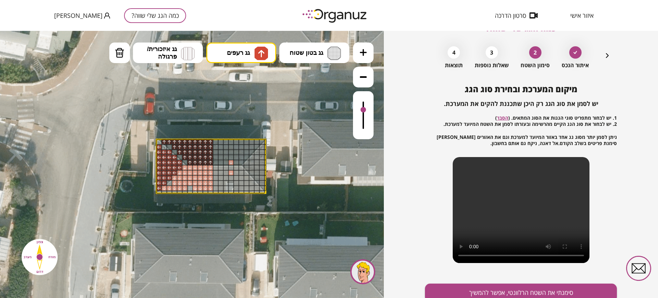
click at [211, 134] on icon at bounding box center [193, 210] width 447 height 447
click at [211, 132] on icon at bounding box center [194, 211] width 447 height 447
click at [210, 135] on icon at bounding box center [194, 211] width 447 height 447
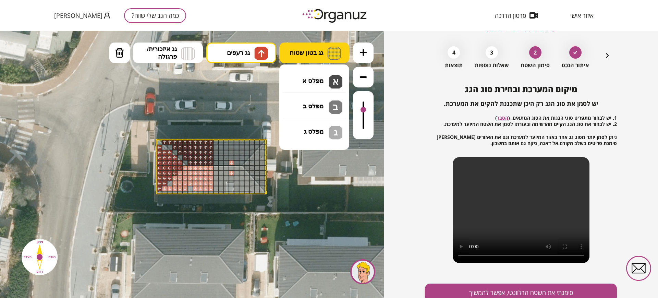
click at [310, 60] on button "גג בטון שטוח" at bounding box center [314, 53] width 70 height 21
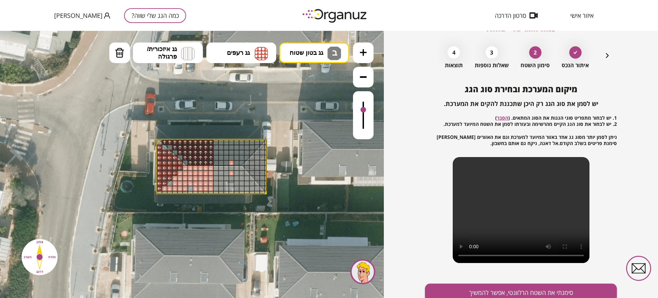
click at [306, 102] on div ".st0 { fill: #FFFFFF; } 0" at bounding box center [192, 164] width 384 height 267
click at [304, 59] on button "גג בטון שטוח ב" at bounding box center [314, 53] width 70 height 21
click at [318, 102] on div ".st0 { fill: #FFFFFF; } 0" at bounding box center [192, 164] width 384 height 267
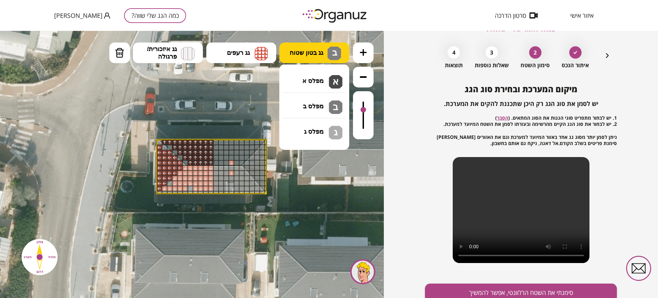
click at [322, 55] on span "גג בטון שטוח" at bounding box center [307, 53] width 34 height 8
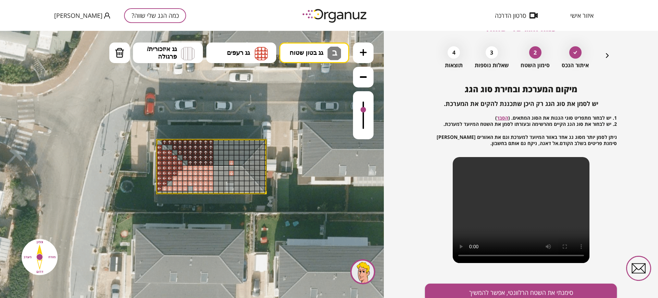
click at [303, 99] on div ".st0 { fill: #FFFFFF; } 0" at bounding box center [192, 164] width 384 height 267
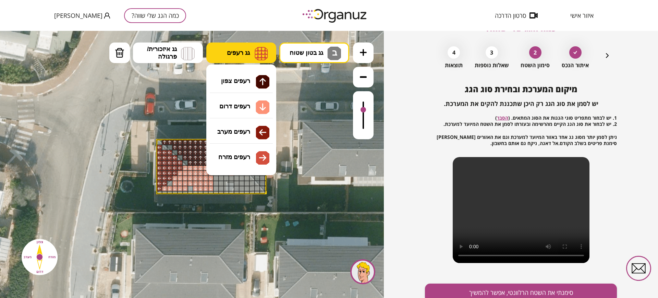
click at [240, 58] on button "גג רעפים" at bounding box center [241, 53] width 70 height 21
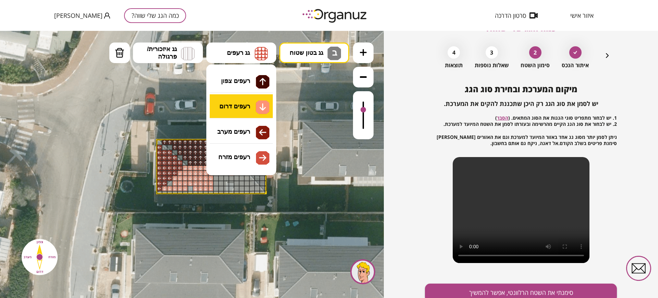
click at [235, 111] on div ".st0 { fill: #FFFFFF; } 0" at bounding box center [192, 164] width 384 height 267
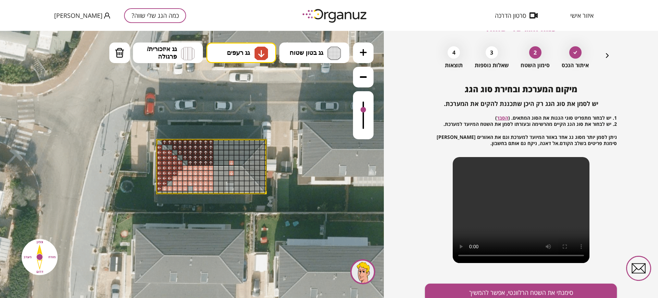
click at [210, 195] on icon at bounding box center [194, 211] width 447 height 447
click at [207, 195] on icon at bounding box center [194, 211] width 447 height 447
click at [205, 195] on icon at bounding box center [194, 211] width 447 height 447
click at [200, 193] on polygon at bounding box center [211, 167] width 109 height 54
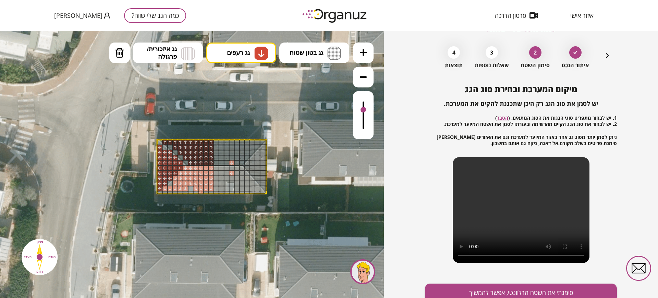
click at [201, 192] on div at bounding box center [201, 192] width 6 height 3
click at [275, 147] on icon at bounding box center [194, 211] width 447 height 447
click at [266, 147] on div at bounding box center [266, 148] width 2 height 6
click at [265, 156] on div at bounding box center [266, 158] width 2 height 6
click at [266, 193] on polygon at bounding box center [211, 167] width 109 height 54
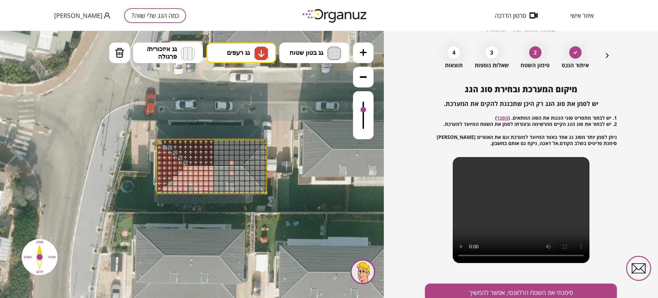
scroll to position [50, 0]
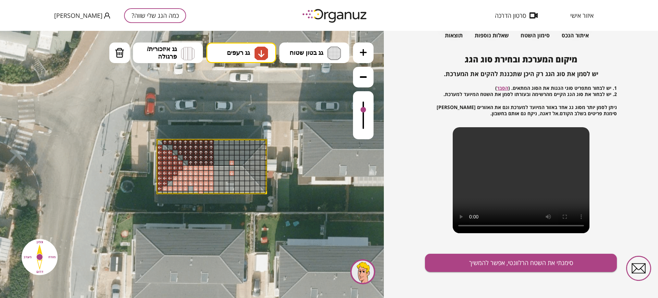
scroll to position [21, 0]
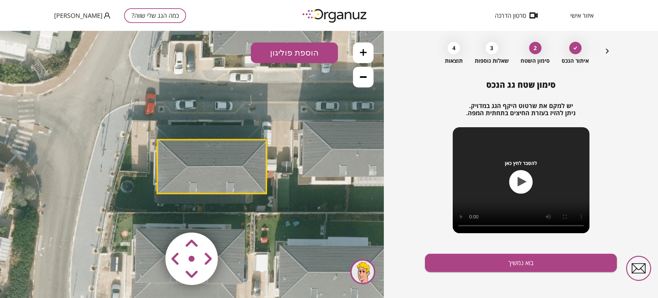
scroll to position [25, 0]
click at [245, 182] on polygon at bounding box center [211, 167] width 109 height 54
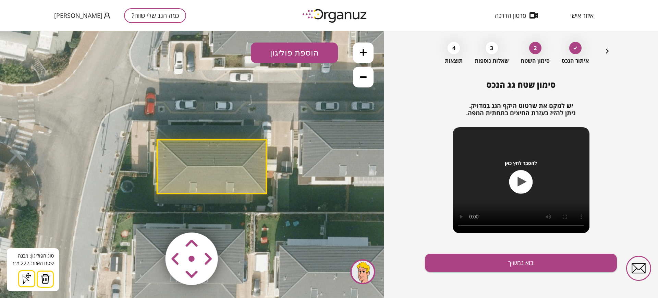
click at [21, 284] on button at bounding box center [26, 278] width 17 height 17
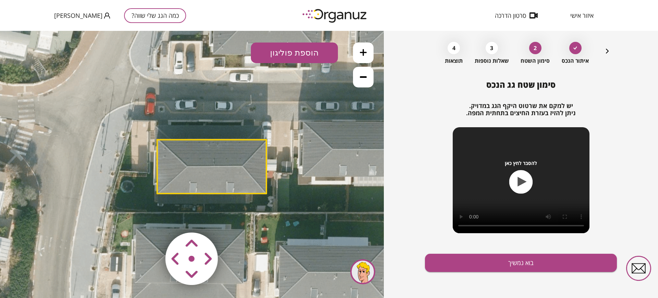
click at [215, 192] on polygon at bounding box center [211, 167] width 109 height 54
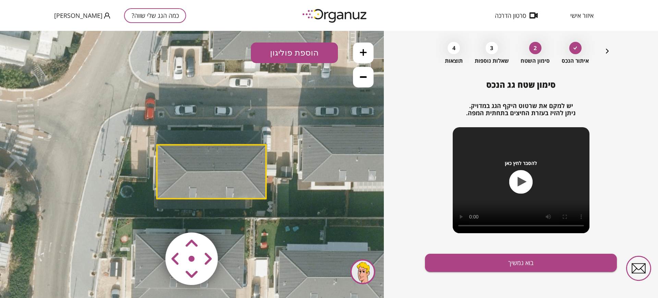
click at [216, 195] on polygon at bounding box center [211, 172] width 109 height 54
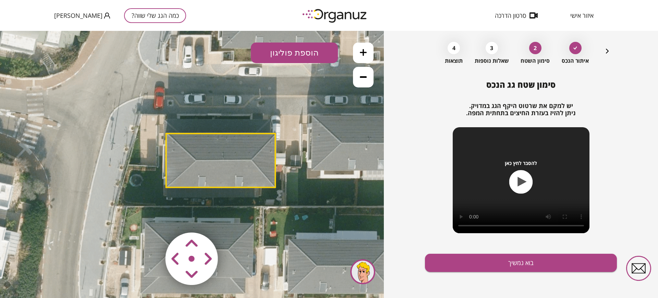
drag, startPoint x: 223, startPoint y: 142, endPoint x: 231, endPoint y: 132, distance: 13.4
click at [231, 133] on polygon at bounding box center [220, 160] width 109 height 54
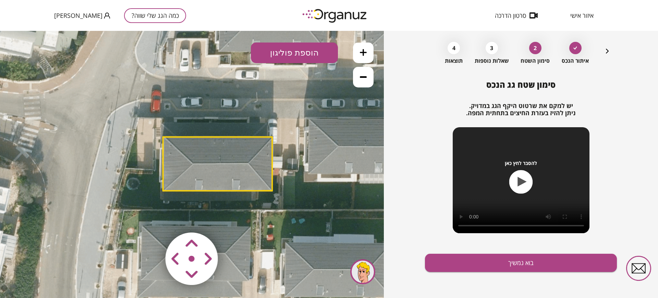
drag, startPoint x: 165, startPoint y: 185, endPoint x: 162, endPoint y: 190, distance: 5.7
click at [162, 190] on icon at bounding box center [200, 208] width 447 height 447
click at [214, 191] on polygon at bounding box center [217, 164] width 109 height 54
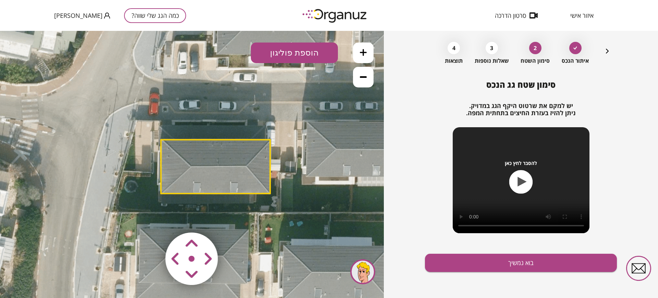
click at [151, 218] on area at bounding box center [151, 218] width 0 height 0
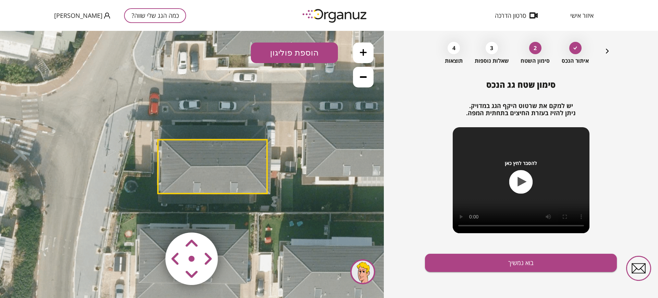
click at [151, 218] on area at bounding box center [151, 218] width 0 height 0
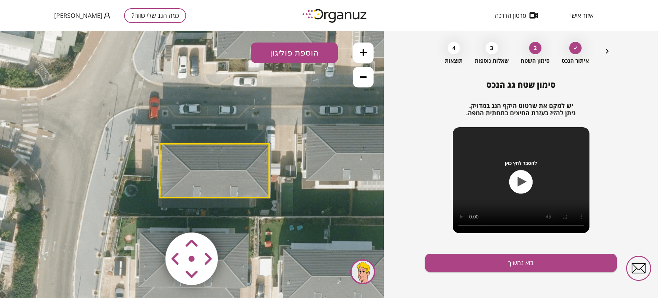
drag, startPoint x: 209, startPoint y: 193, endPoint x: 209, endPoint y: 197, distance: 4.1
click at [209, 197] on polygon at bounding box center [214, 171] width 109 height 54
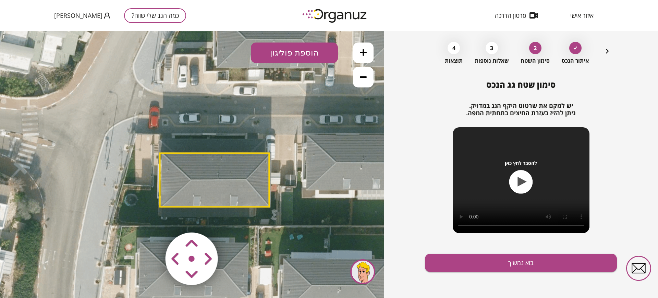
drag, startPoint x: 205, startPoint y: 199, endPoint x: 205, endPoint y: 207, distance: 8.9
click at [205, 207] on icon at bounding box center [198, 224] width 447 height 447
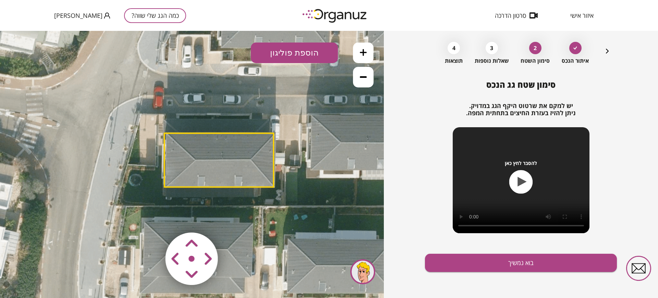
drag, startPoint x: 210, startPoint y: 130, endPoint x: 215, endPoint y: 105, distance: 24.8
click at [215, 105] on icon at bounding box center [202, 204] width 447 height 447
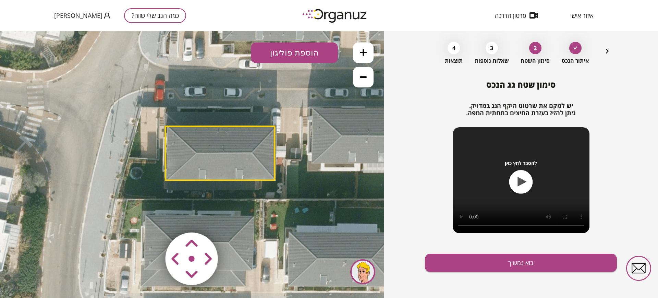
click at [191, 259] on img at bounding box center [192, 259] width 82 height 82
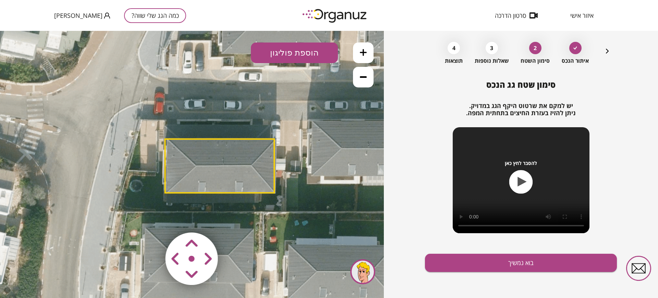
drag, startPoint x: 274, startPoint y: 179, endPoint x: 274, endPoint y: 192, distance: 13.7
click at [274, 192] on polygon at bounding box center [219, 166] width 109 height 54
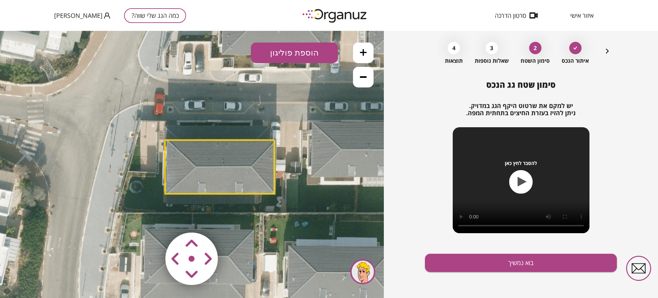
click at [265, 55] on button "הוספת פוליגון" at bounding box center [294, 53] width 87 height 21
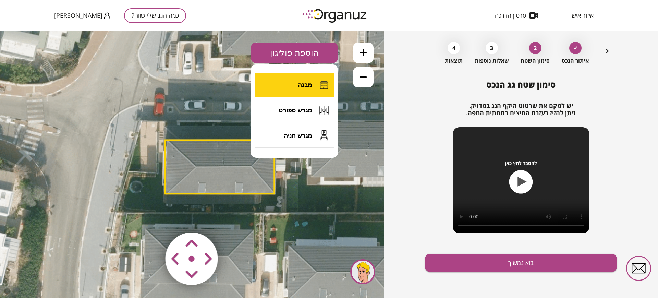
click at [282, 84] on button "מבנה" at bounding box center [295, 85] width 80 height 24
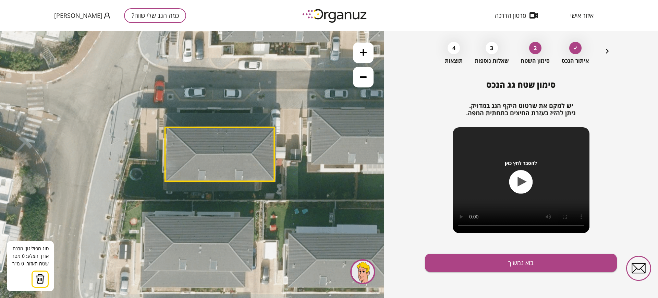
drag, startPoint x: 274, startPoint y: 140, endPoint x: 274, endPoint y: 128, distance: 12.7
click at [274, 128] on polygon at bounding box center [219, 154] width 109 height 54
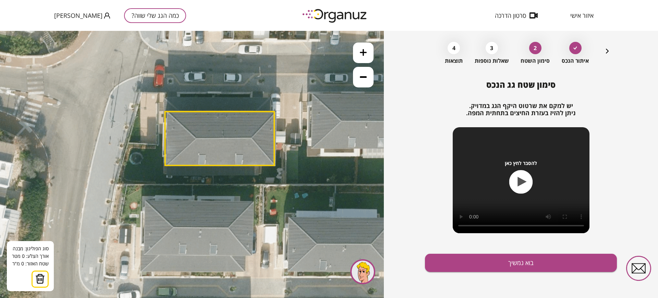
drag, startPoint x: 275, startPoint y: 126, endPoint x: 275, endPoint y: 110, distance: 15.8
click at [275, 110] on icon at bounding box center [203, 183] width 447 height 447
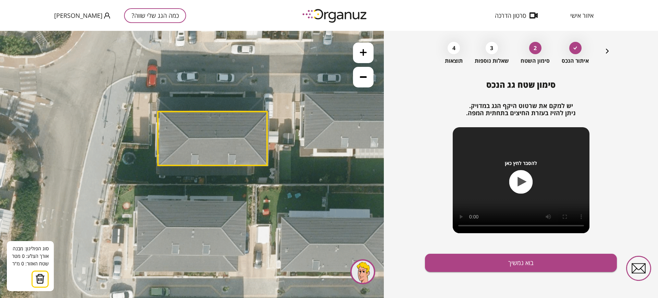
drag, startPoint x: 272, startPoint y: 165, endPoint x: 261, endPoint y: 165, distance: 11.3
click at [261, 165] on polygon at bounding box center [212, 138] width 109 height 54
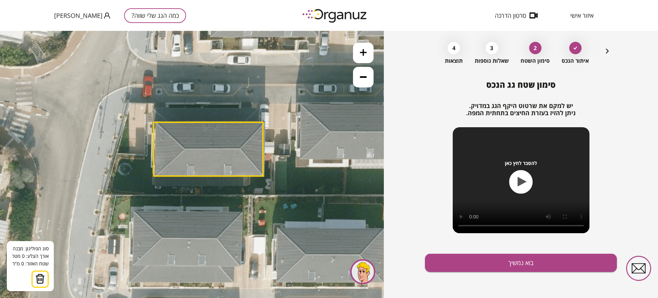
drag, startPoint x: 213, startPoint y: 166, endPoint x: 213, endPoint y: 177, distance: 10.6
click at [213, 177] on icon at bounding box center [191, 193] width 447 height 447
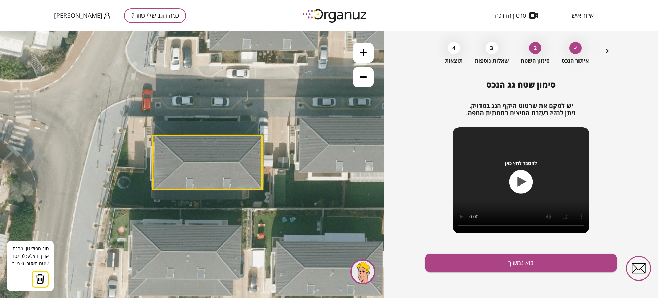
drag, startPoint x: 153, startPoint y: 176, endPoint x: 152, endPoint y: 190, distance: 13.4
click at [153, 189] on polygon at bounding box center [207, 162] width 109 height 54
click at [194, 168] on polygon at bounding box center [207, 162] width 109 height 54
click at [196, 167] on button at bounding box center [194, 167] width 5 height 5
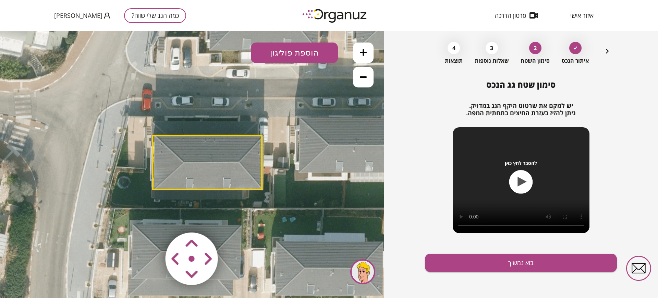
click at [260, 131] on icon at bounding box center [190, 207] width 447 height 447
click at [259, 123] on icon at bounding box center [190, 207] width 447 height 447
click at [151, 218] on area at bounding box center [151, 218] width 0 height 0
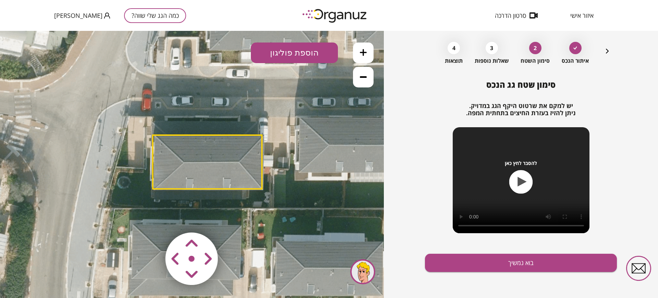
click at [151, 218] on area at bounding box center [151, 218] width 0 height 0
click at [286, 55] on button "הוספת פוליגון" at bounding box center [294, 53] width 87 height 21
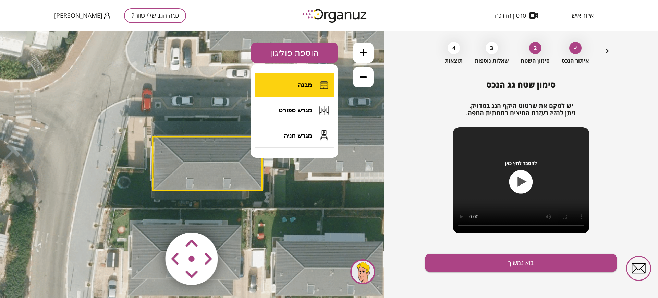
click at [288, 86] on button "מבנה" at bounding box center [295, 85] width 80 height 24
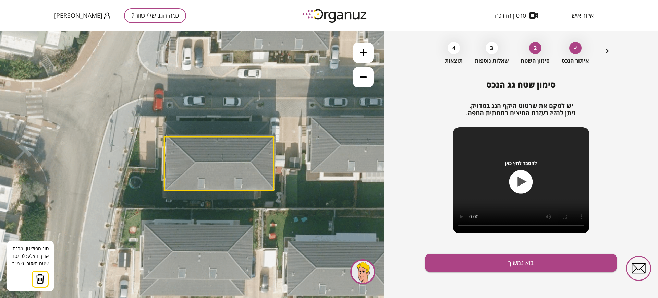
drag, startPoint x: 156, startPoint y: 121, endPoint x: 168, endPoint y: 121, distance: 12.0
click at [168, 121] on icon at bounding box center [202, 207] width 447 height 447
click at [166, 121] on icon at bounding box center [202, 207] width 447 height 447
click at [224, 121] on icon at bounding box center [202, 207] width 447 height 447
click at [224, 136] on polygon at bounding box center [195, 128] width 58 height 15
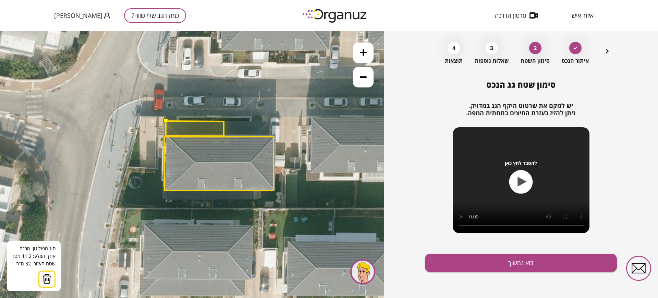
click at [166, 136] on polygon at bounding box center [195, 128] width 58 height 15
click at [165, 134] on polygon at bounding box center [194, 128] width 59 height 15
click at [166, 120] on button at bounding box center [165, 120] width 5 height 4
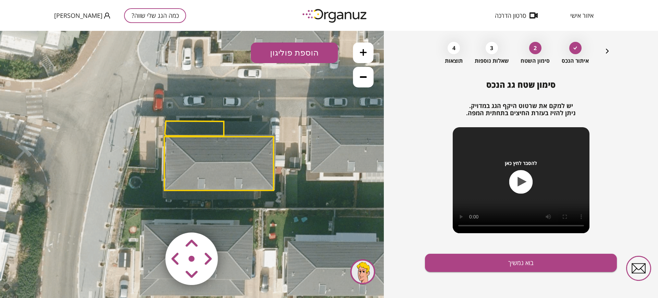
click at [166, 120] on icon at bounding box center [202, 207] width 447 height 447
click at [297, 53] on button "הוספת פוליגון" at bounding box center [294, 53] width 87 height 21
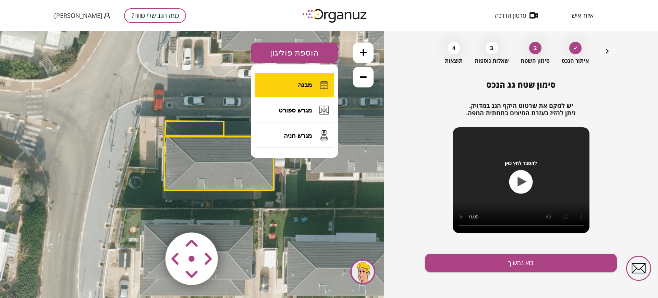
click at [287, 84] on button "מבנה" at bounding box center [295, 85] width 80 height 24
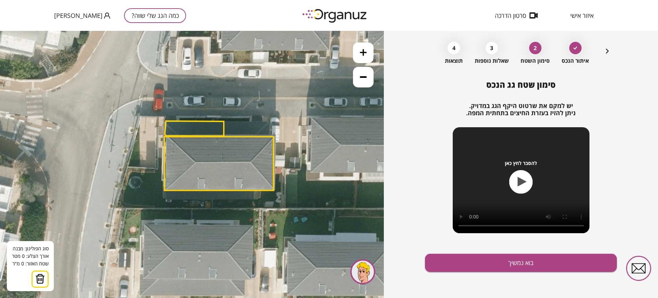
click at [212, 190] on polygon at bounding box center [219, 163] width 109 height 54
click at [213, 200] on icon at bounding box center [202, 207] width 447 height 447
click at [163, 200] on polygon at bounding box center [187, 195] width 49 height 10
click at [163, 190] on polygon at bounding box center [187, 195] width 49 height 10
click at [163, 190] on polygon at bounding box center [187, 195] width 49 height 11
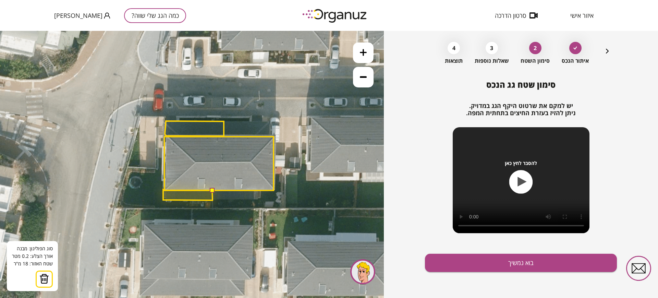
click at [165, 190] on polygon at bounding box center [187, 195] width 49 height 11
click at [212, 190] on button at bounding box center [212, 190] width 5 height 5
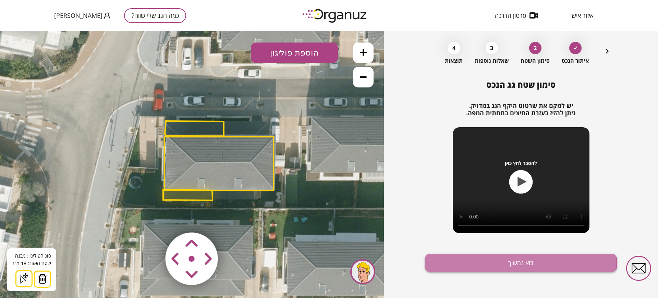
click at [474, 263] on button "בוא נמשיך" at bounding box center [521, 263] width 192 height 18
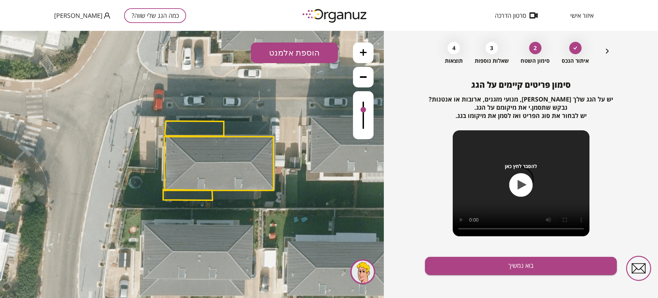
click at [302, 60] on button "הוספת אלמנט" at bounding box center [294, 53] width 87 height 21
click at [283, 135] on div ".st0 { fill: #FFFFFF; } .st0 { fill: #FFFFFF; }" at bounding box center [192, 164] width 384 height 267
click at [302, 53] on button "הוספת אלמנט" at bounding box center [294, 53] width 87 height 21
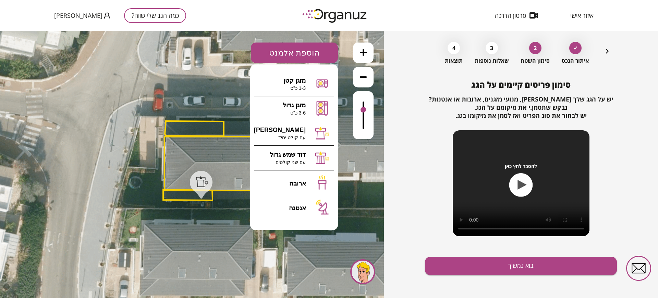
click at [302, 53] on button "הוספת אלמנט" at bounding box center [294, 53] width 87 height 21
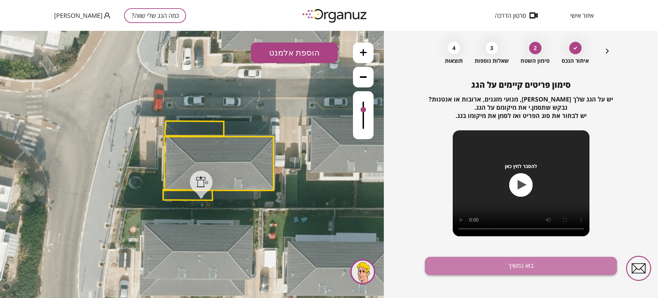
click at [451, 262] on button "בוא נמשיך" at bounding box center [521, 266] width 192 height 18
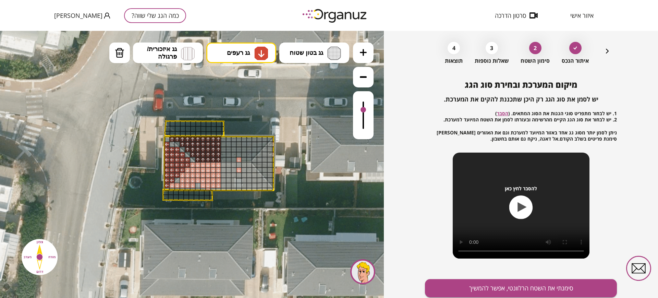
click at [198, 181] on div at bounding box center [198, 181] width 6 height 6
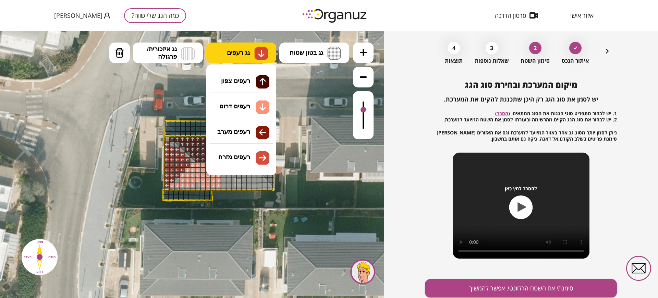
click at [225, 57] on button "גג רעפים" at bounding box center [241, 53] width 70 height 21
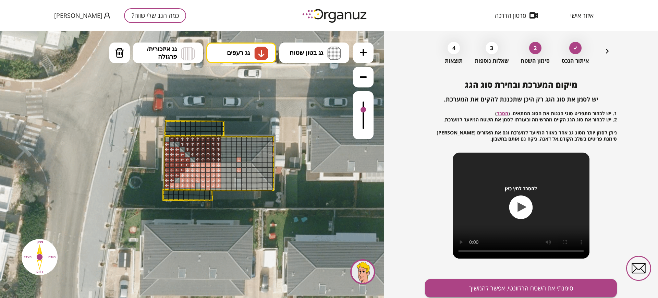
click at [229, 108] on div ".st0 { fill: #FFFFFF; } .st0 { fill: #FFFFFF; }" at bounding box center [192, 164] width 384 height 267
click at [206, 192] on div at bounding box center [207, 193] width 6 height 6
click at [201, 192] on div at bounding box center [202, 193] width 6 height 6
click at [195, 192] on div at bounding box center [197, 193] width 6 height 6
click at [189, 192] on div at bounding box center [192, 193] width 6 height 6
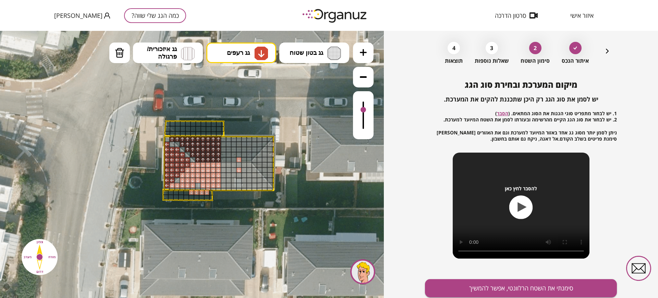
click at [186, 192] on div at bounding box center [186, 193] width 6 height 6
click at [181, 192] on div at bounding box center [181, 193] width 6 height 6
click at [175, 191] on div at bounding box center [176, 192] width 6 height 6
click at [171, 191] on div at bounding box center [171, 192] width 6 height 6
click at [167, 191] on div at bounding box center [166, 192] width 6 height 5
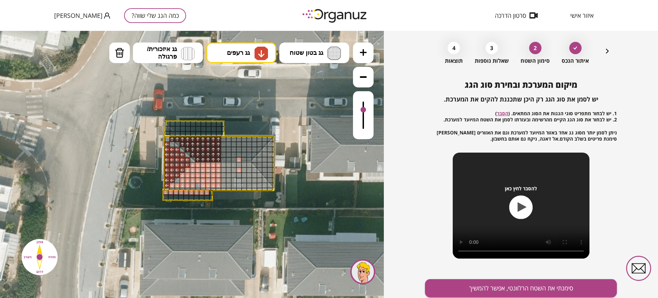
click at [166, 198] on div at bounding box center [166, 197] width 6 height 6
click at [169, 198] on div at bounding box center [171, 197] width 6 height 6
click at [176, 198] on div at bounding box center [176, 197] width 6 height 6
click at [180, 199] on div at bounding box center [181, 198] width 6 height 6
click at [186, 198] on div at bounding box center [186, 198] width 6 height 6
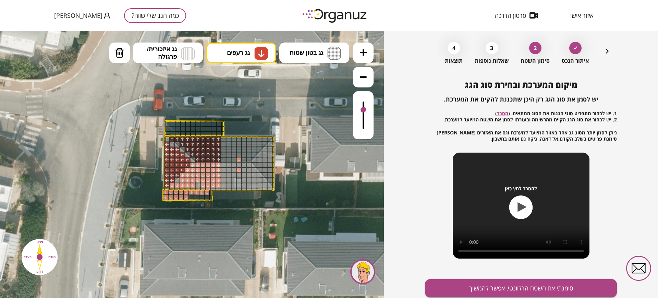
click at [193, 198] on div at bounding box center [192, 198] width 6 height 6
click at [199, 198] on div at bounding box center [197, 198] width 6 height 6
click at [204, 198] on div at bounding box center [207, 198] width 6 height 6
click at [202, 195] on div at bounding box center [202, 198] width 6 height 6
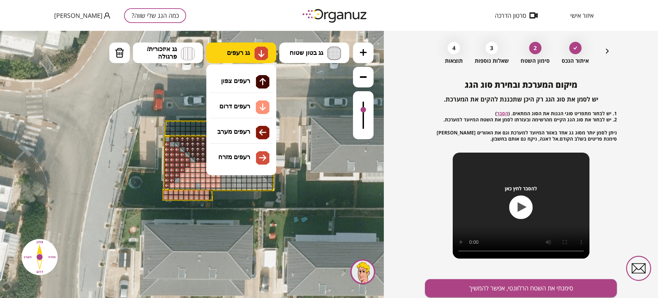
click at [245, 51] on span "גג רעפים" at bounding box center [238, 53] width 23 height 8
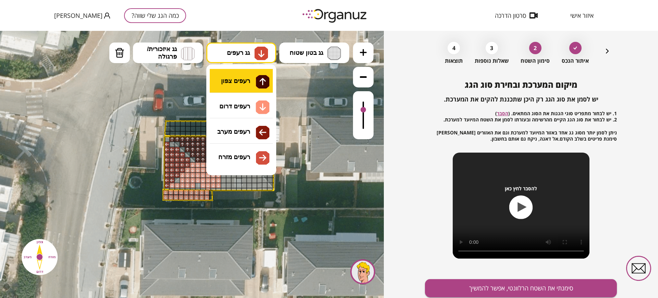
click at [239, 80] on div ".st0 { fill: #FFFFFF; } .st0 { fill: #FFFFFF; }" at bounding box center [192, 164] width 384 height 267
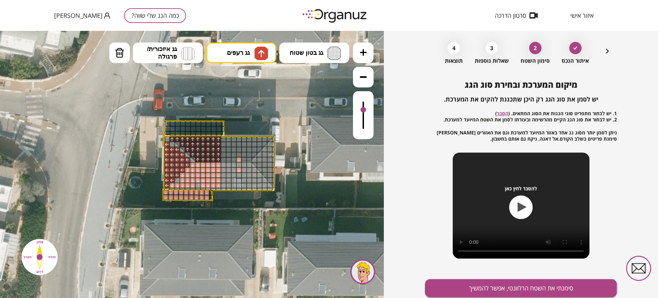
click at [219, 124] on div at bounding box center [219, 124] width 6 height 6
click at [211, 124] on div at bounding box center [209, 124] width 6 height 6
click at [212, 124] on div at bounding box center [214, 124] width 6 height 6
click at [204, 124] on div at bounding box center [204, 124] width 6 height 6
click at [197, 122] on div at bounding box center [198, 124] width 6 height 6
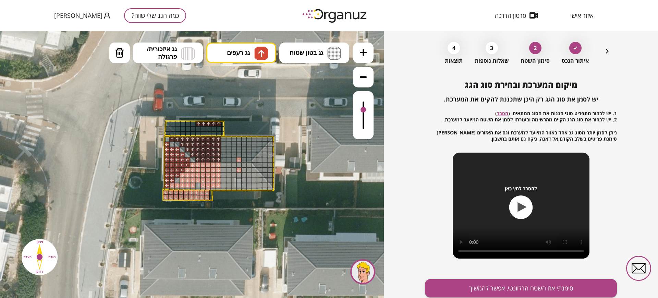
click at [192, 123] on div at bounding box center [193, 124] width 6 height 6
click at [186, 122] on div at bounding box center [188, 124] width 6 height 6
click at [182, 122] on div at bounding box center [183, 124] width 6 height 6
click at [178, 122] on div at bounding box center [178, 124] width 6 height 6
click at [172, 122] on div at bounding box center [173, 124] width 6 height 6
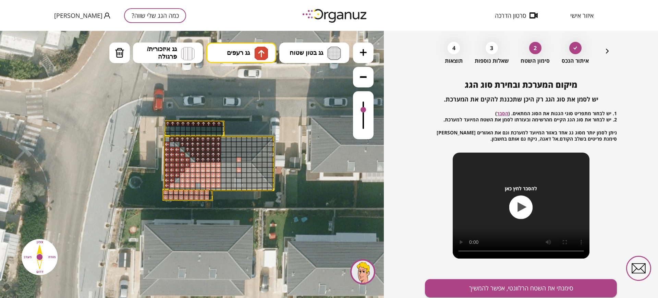
click at [167, 122] on div at bounding box center [167, 124] width 5 height 6
click at [167, 129] on div at bounding box center [167, 129] width 5 height 6
click at [167, 132] on div at bounding box center [168, 133] width 6 height 4
click at [172, 132] on div at bounding box center [173, 133] width 6 height 5
click at [172, 128] on div at bounding box center [173, 129] width 6 height 6
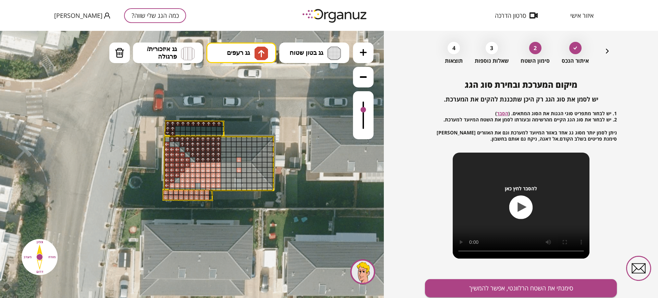
click at [178, 128] on div at bounding box center [178, 129] width 6 height 6
click at [178, 131] on div at bounding box center [178, 133] width 6 height 5
click at [183, 131] on div at bounding box center [183, 133] width 6 height 5
click at [183, 127] on div at bounding box center [183, 129] width 6 height 6
click at [189, 127] on div at bounding box center [188, 129] width 6 height 6
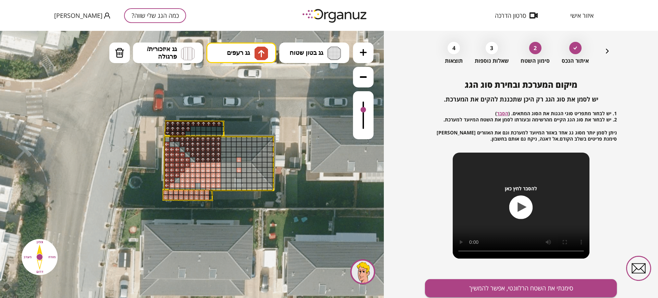
click at [189, 131] on div at bounding box center [188, 133] width 6 height 5
click at [194, 131] on div at bounding box center [193, 133] width 6 height 5
click at [194, 128] on div at bounding box center [193, 129] width 6 height 6
click at [198, 128] on div at bounding box center [198, 129] width 6 height 6
click at [202, 129] on div at bounding box center [204, 129] width 6 height 6
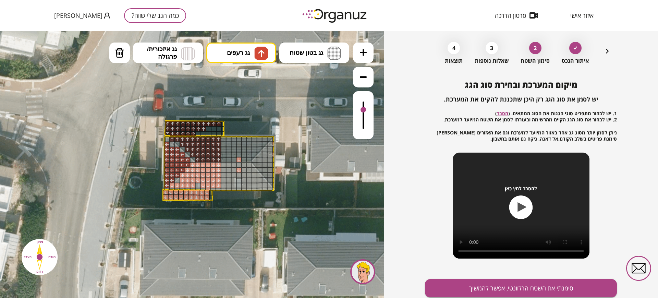
click at [208, 129] on div at bounding box center [209, 129] width 6 height 6
click at [215, 129] on div at bounding box center [214, 129] width 6 height 6
click at [221, 128] on div at bounding box center [219, 129] width 6 height 6
click at [220, 132] on div at bounding box center [219, 133] width 6 height 5
click at [215, 132] on div at bounding box center [214, 133] width 6 height 5
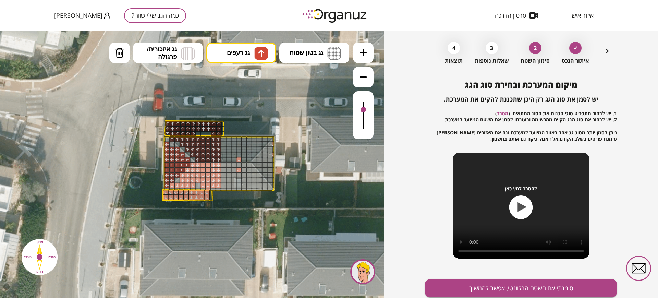
click at [207, 132] on div at bounding box center [209, 133] width 6 height 5
click at [201, 132] on div at bounding box center [204, 133] width 6 height 5
click at [198, 131] on div at bounding box center [198, 133] width 6 height 5
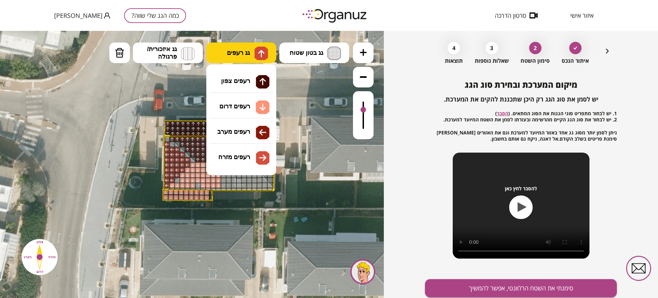
click at [221, 57] on button "גג רעפים" at bounding box center [241, 53] width 70 height 21
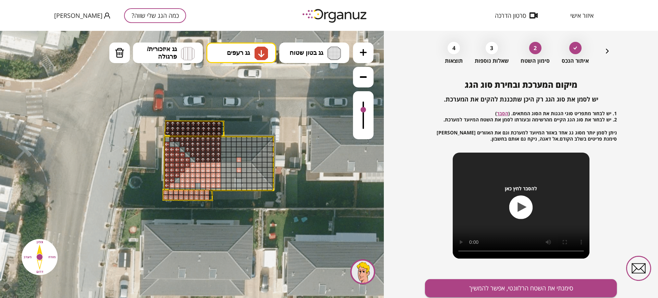
click at [236, 103] on div ".st0 { fill: #FFFFFF; } .st0 { fill: #FFFFFF; }" at bounding box center [192, 164] width 384 height 267
click at [197, 184] on div at bounding box center [198, 186] width 6 height 6
click at [197, 186] on div at bounding box center [198, 186] width 6 height 6
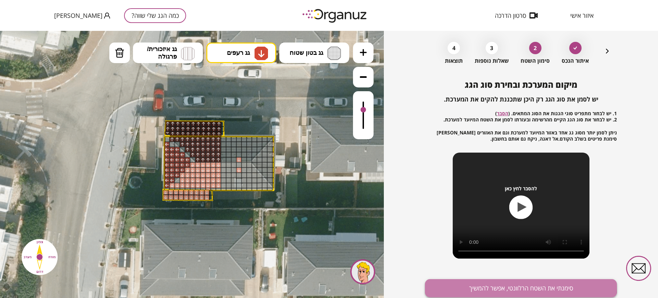
click at [441, 284] on button "סימנתי את השטח הרלוונטי, אפשר להמשיך" at bounding box center [521, 288] width 192 height 18
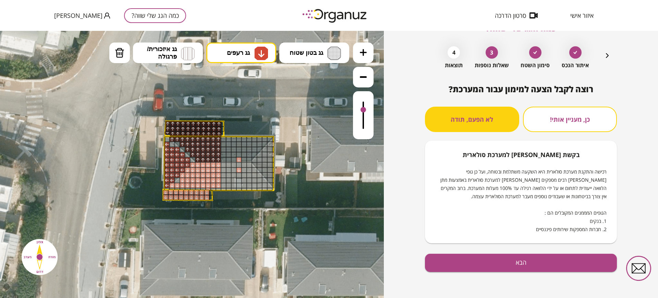
scroll to position [21, 0]
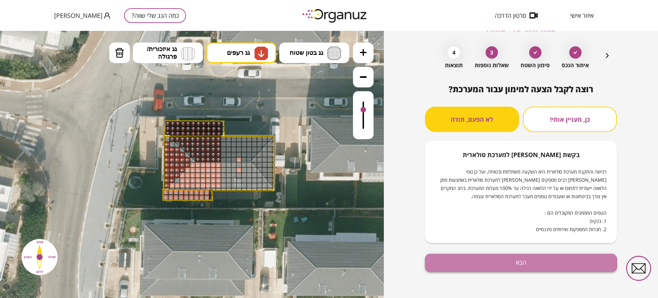
click at [471, 261] on button "הבא" at bounding box center [521, 263] width 192 height 18
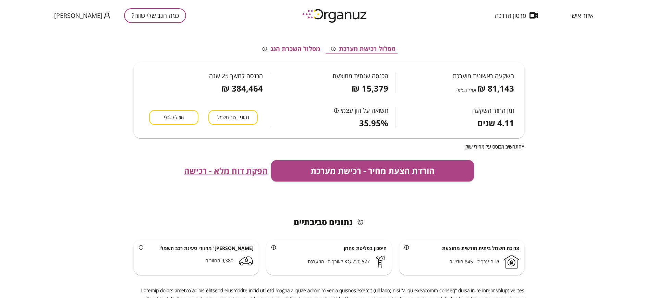
scroll to position [177, 0]
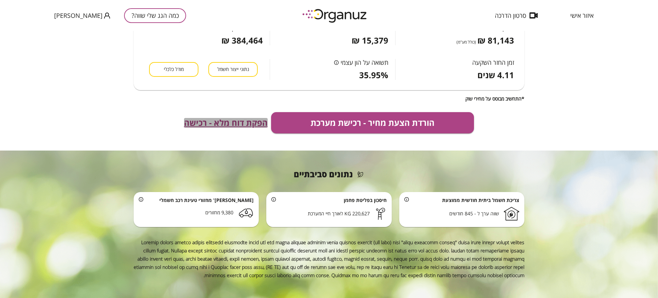
click at [241, 124] on span "הפקת דוח מלא - רכישה" at bounding box center [226, 123] width 84 height 10
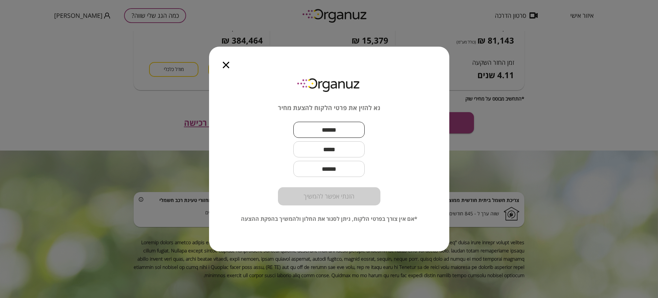
click at [350, 128] on input "text" at bounding box center [329, 130] width 71 height 20
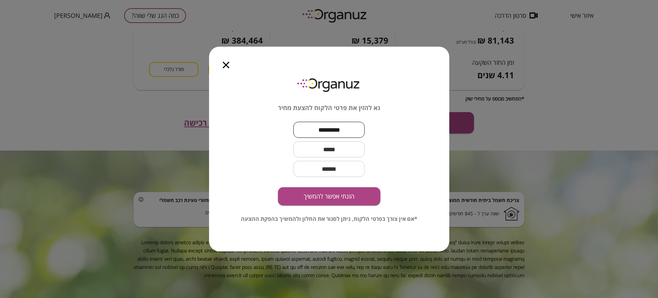
type input "*********"
click at [327, 153] on input "text" at bounding box center [329, 149] width 71 height 20
click at [319, 198] on button "הזנתי אפשר להמשיך" at bounding box center [329, 196] width 103 height 18
